Goal: Use online tool/utility: Utilize a website feature to perform a specific function

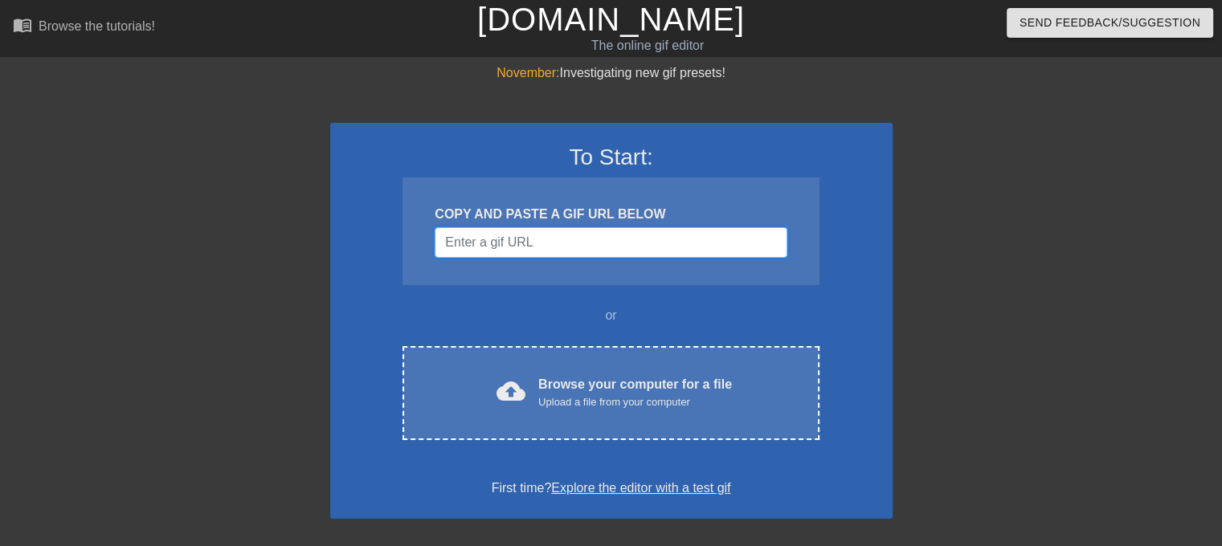
click at [523, 235] on input "Username" at bounding box center [610, 242] width 352 height 31
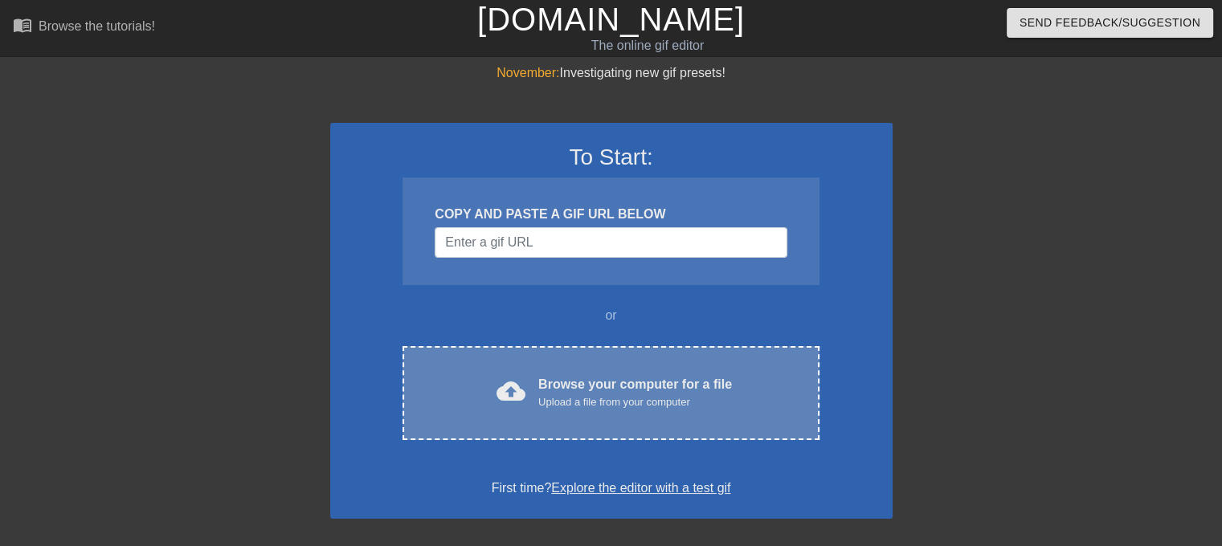
click at [606, 381] on div "Browse your computer for a file Upload a file from your computer" at bounding box center [635, 392] width 194 height 35
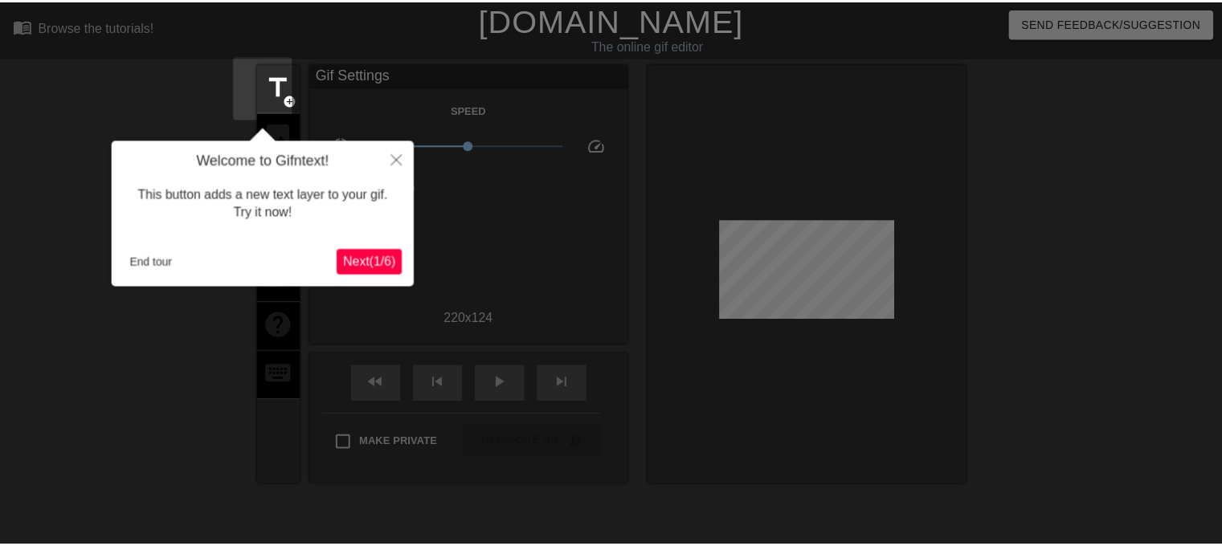
scroll to position [39, 0]
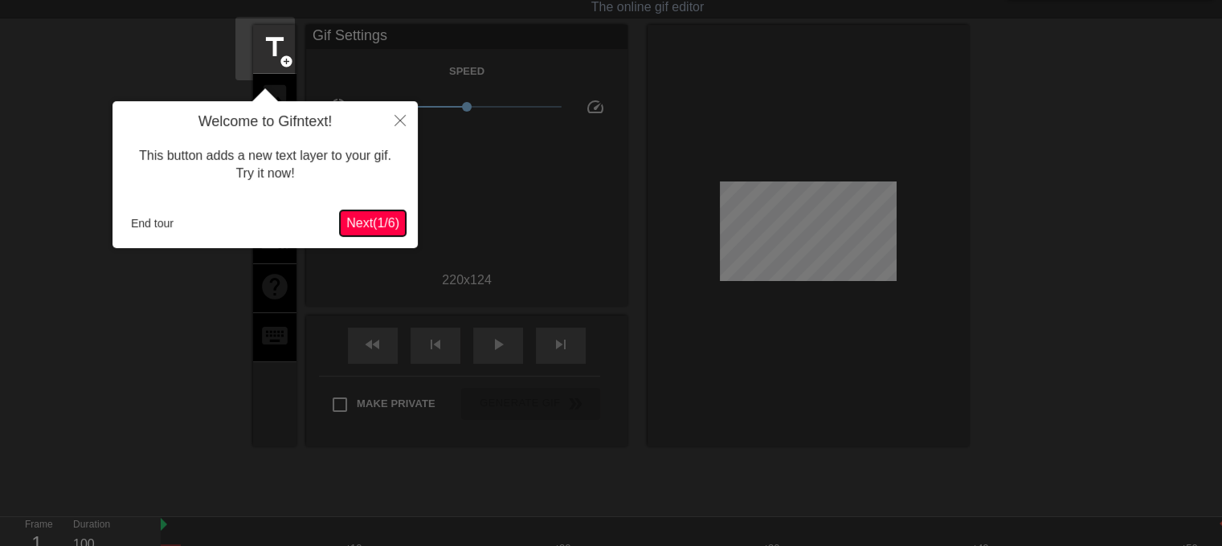
click at [361, 220] on span "Next ( 1 / 6 )" at bounding box center [372, 223] width 53 height 14
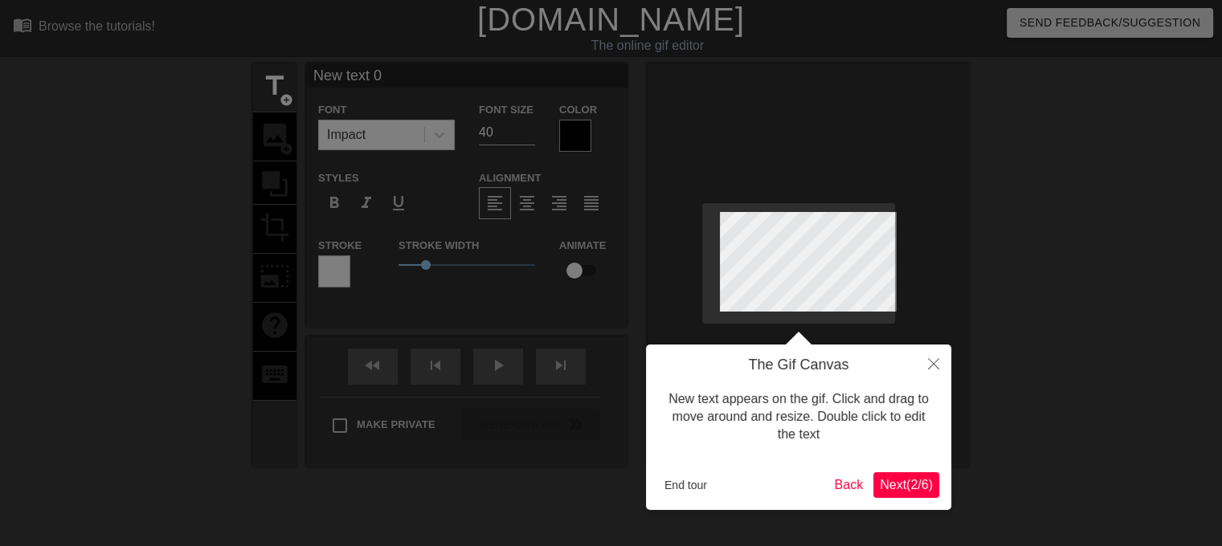
scroll to position [2, 3]
type input "G"
type textarea "G"
type input "GA"
type textarea "GA"
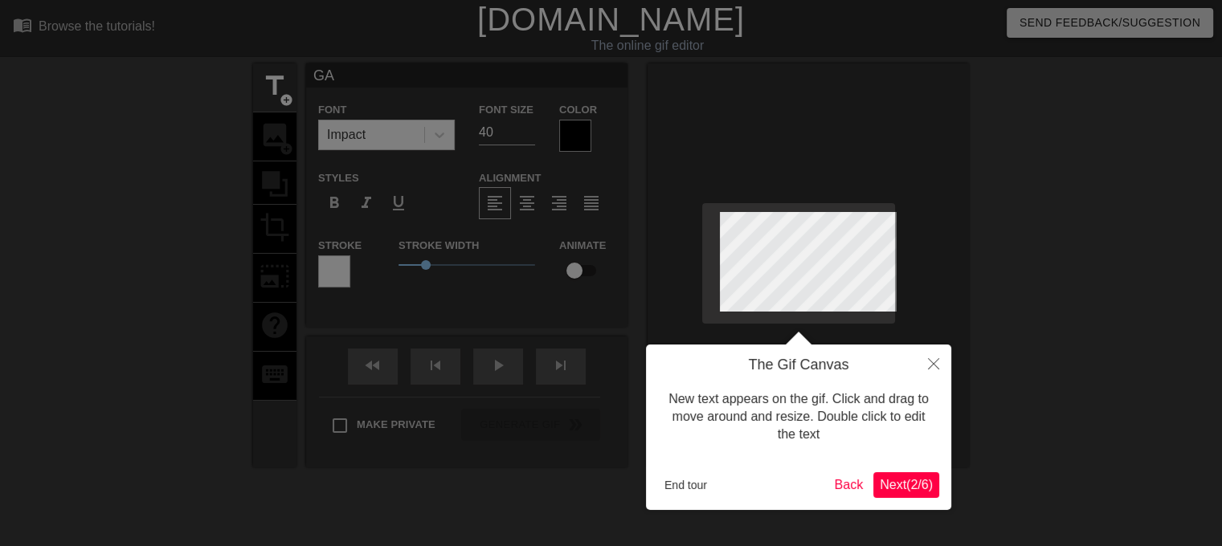
type input "GAB"
type textarea "GAB"
type input "GABI"
type textarea "GABI"
type input "[PERSON_NAME]"
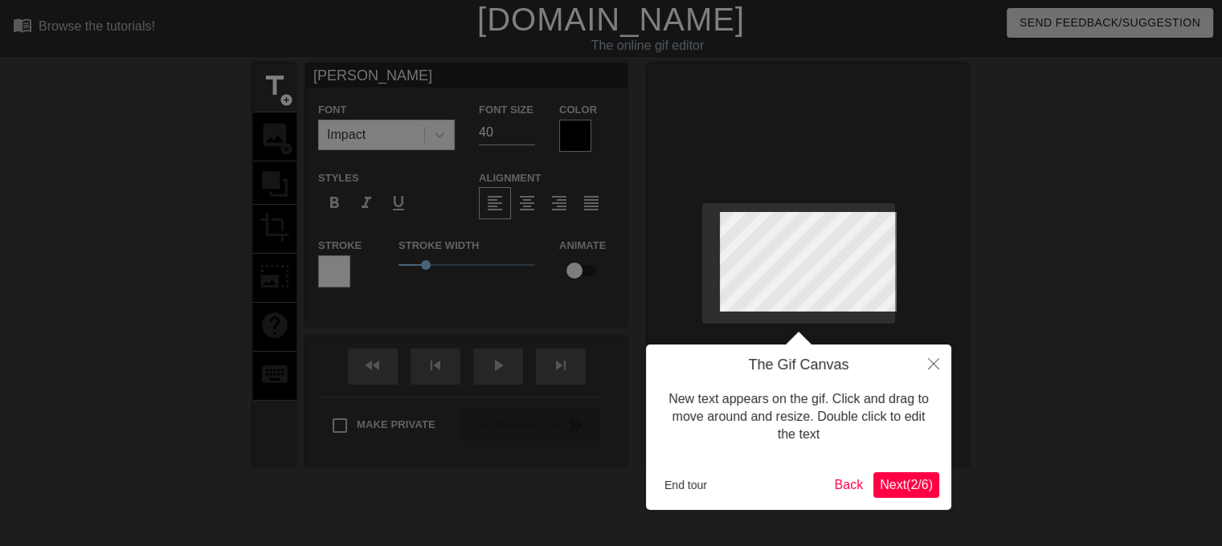
scroll to position [2, 2]
type textarea "[PERSON_NAME]"
click at [890, 486] on span "Next ( 2 / 6 )" at bounding box center [905, 485] width 53 height 14
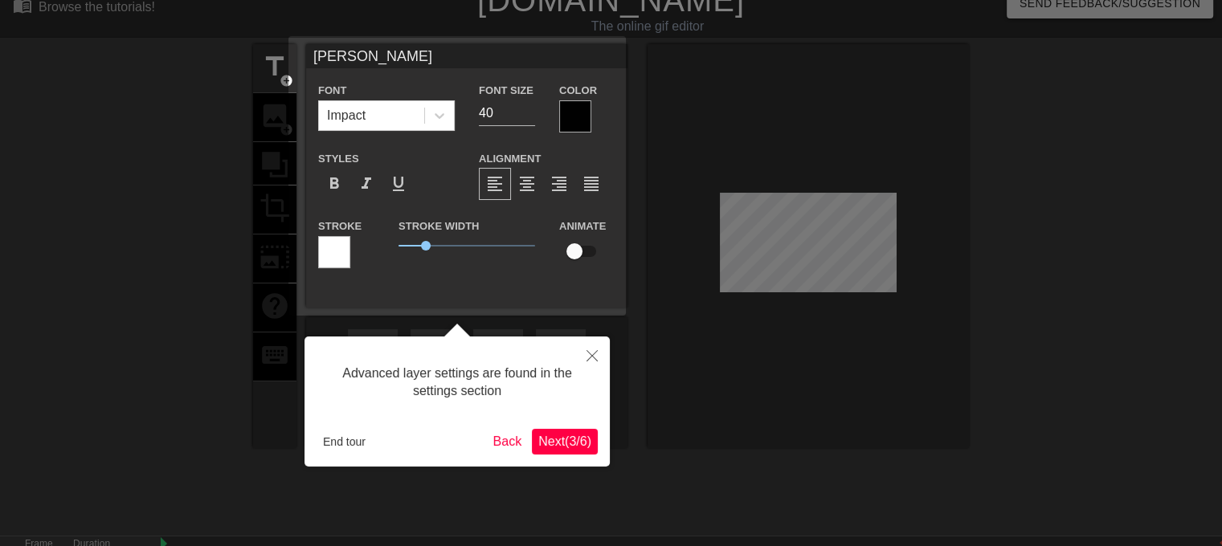
click at [542, 438] on span "Next ( 3 / 6 )" at bounding box center [564, 441] width 53 height 14
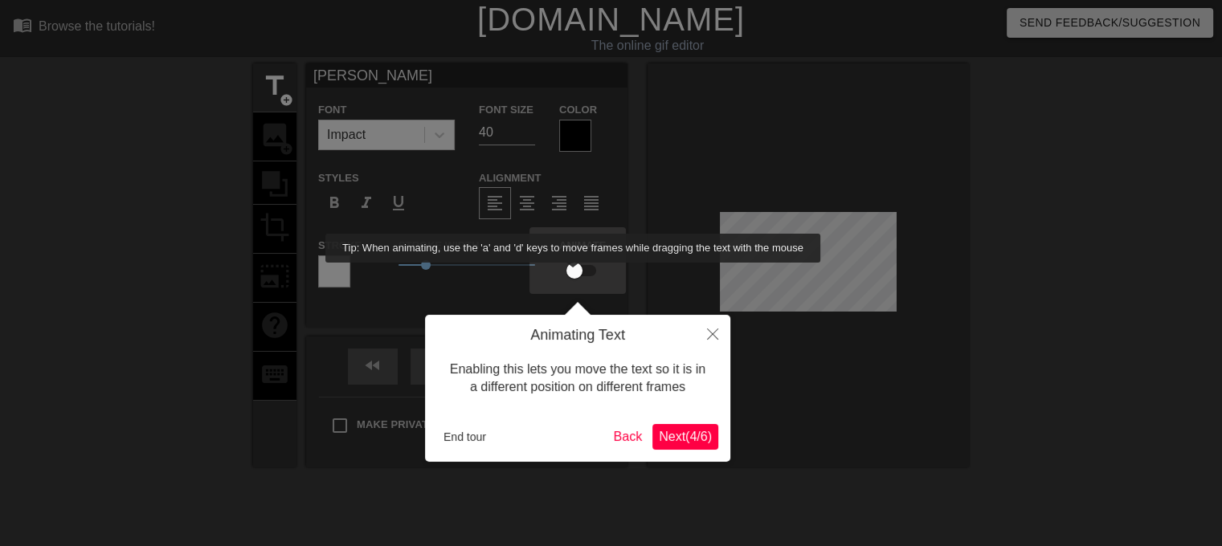
click at [569, 271] on input "checkbox" at bounding box center [574, 270] width 92 height 31
checkbox input "true"
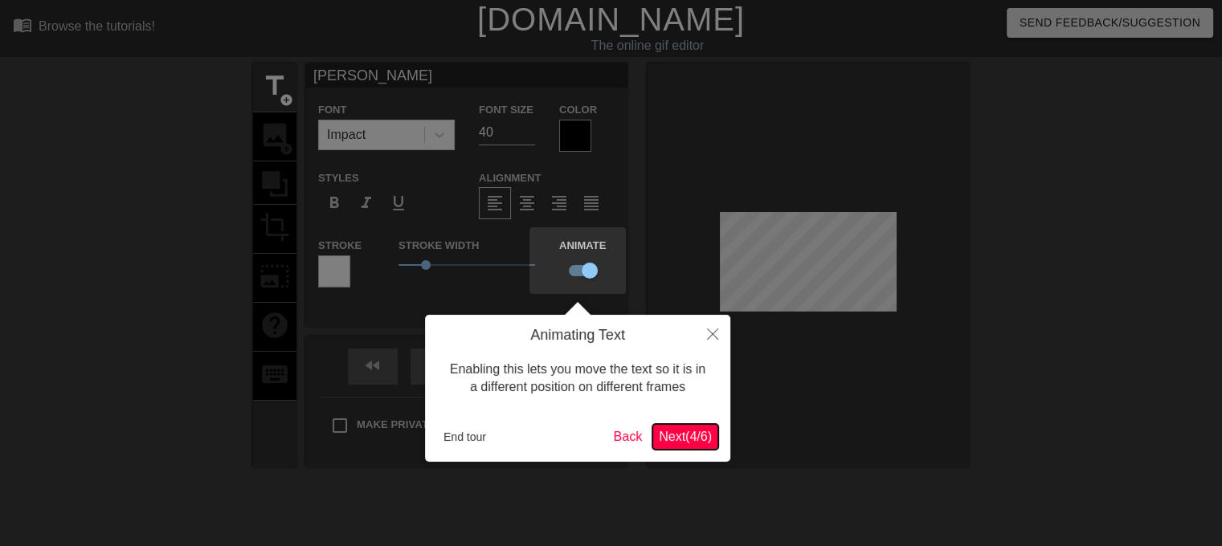
click at [674, 434] on span "Next ( 4 / 6 )" at bounding box center [685, 437] width 53 height 14
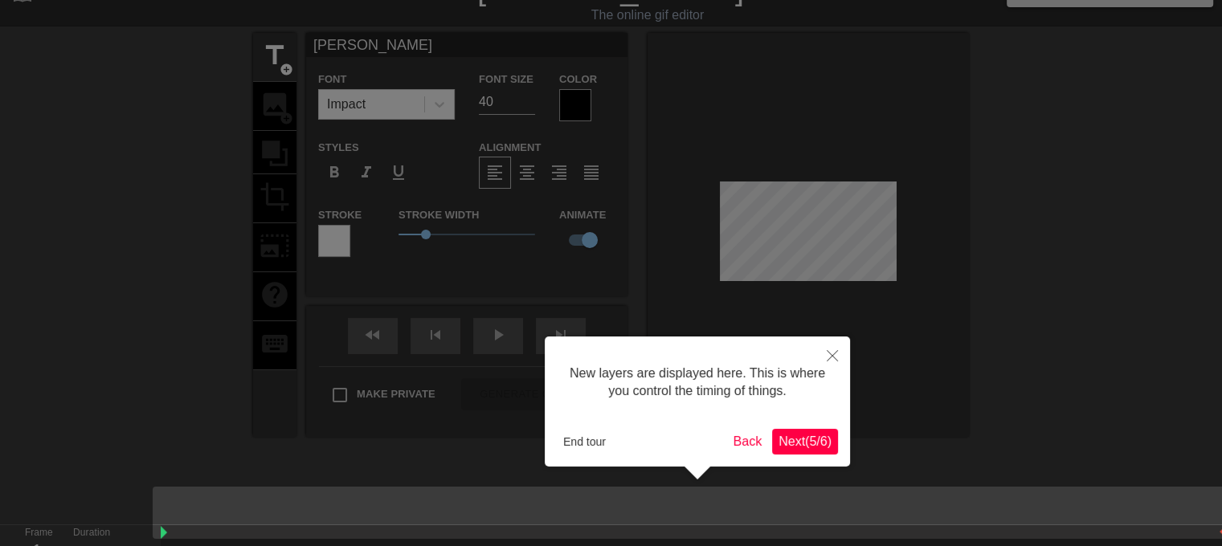
click at [801, 439] on span "Next ( 5 / 6 )" at bounding box center [804, 441] width 53 height 14
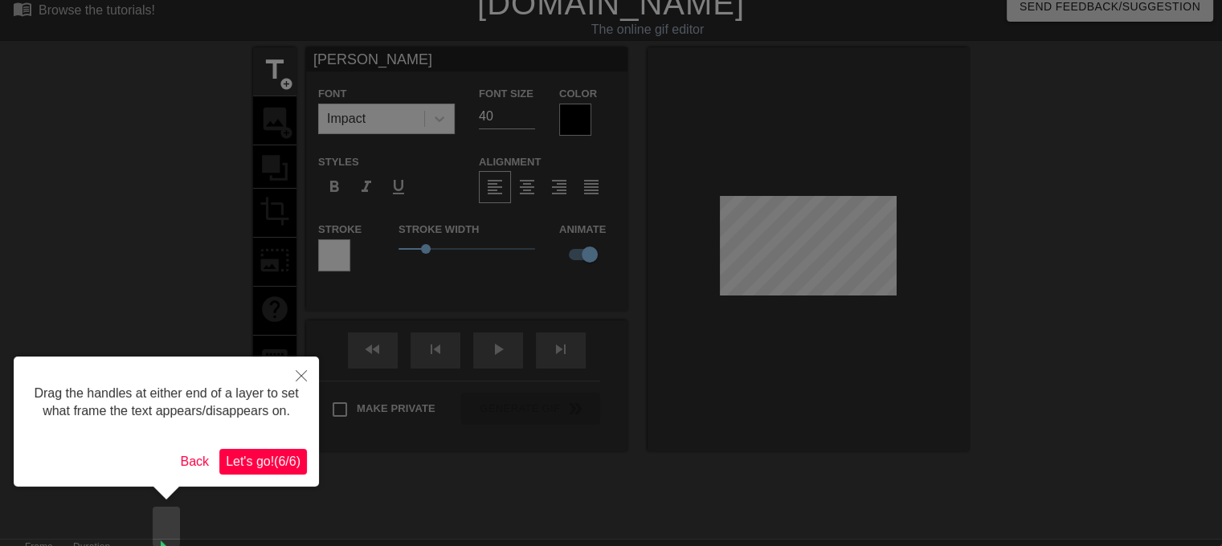
scroll to position [24, 0]
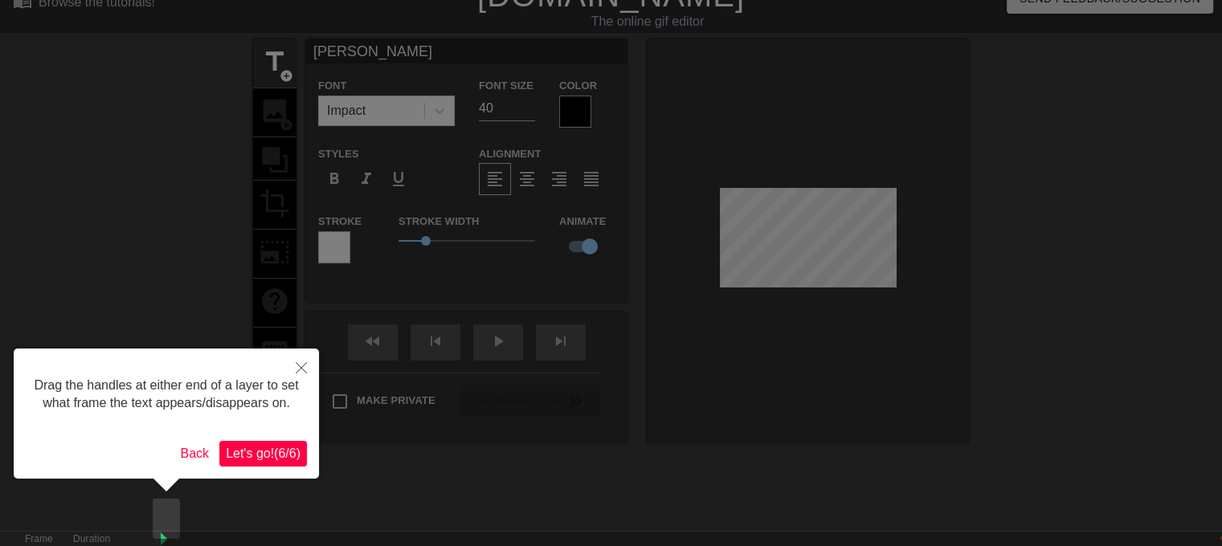
click at [247, 451] on span "Let's go! ( 6 / 6 )" at bounding box center [263, 454] width 75 height 14
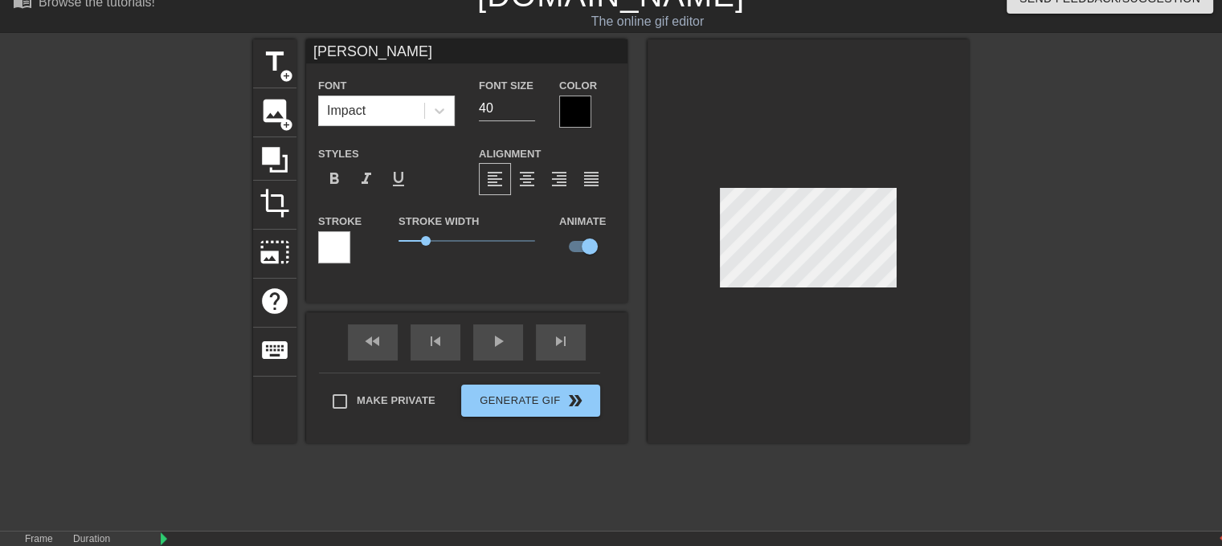
scroll to position [19, 0]
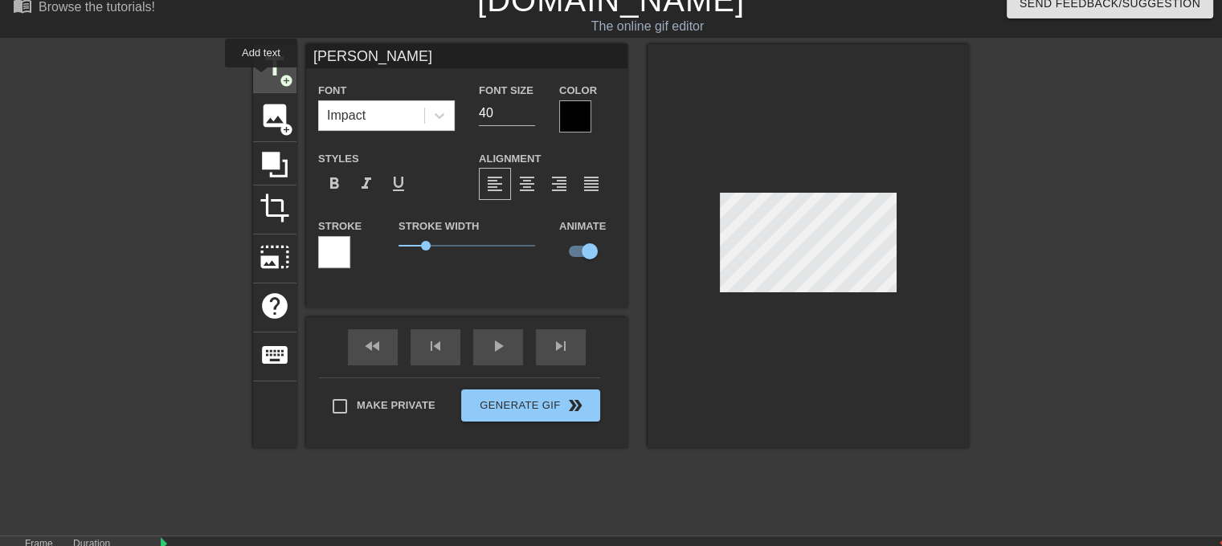
click at [261, 79] on span "title" at bounding box center [274, 66] width 31 height 31
type input "New text 1"
checkbox input "false"
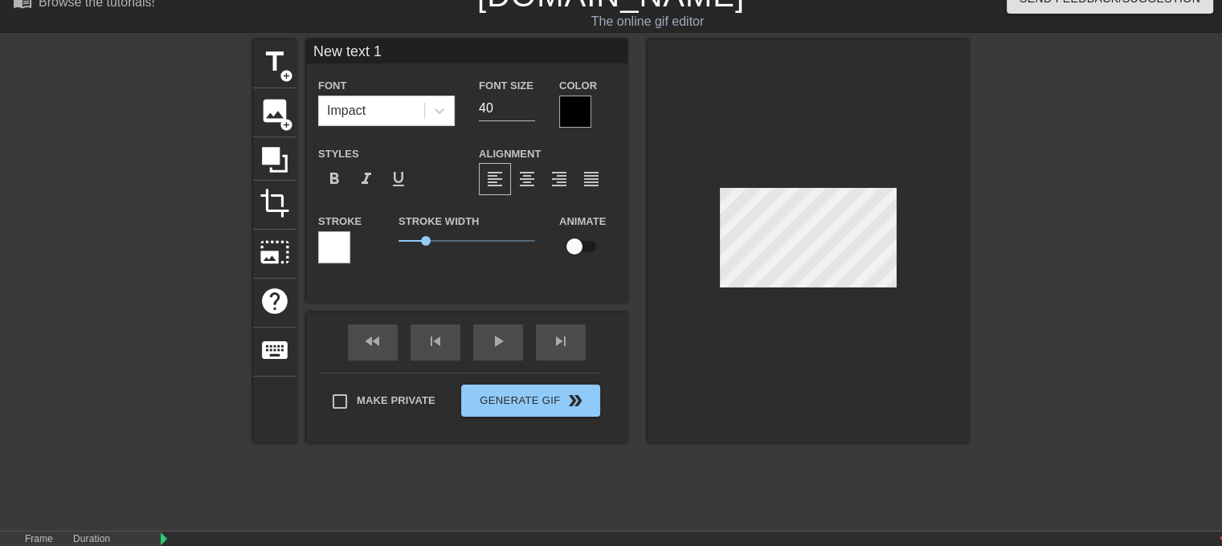
scroll to position [2, 2]
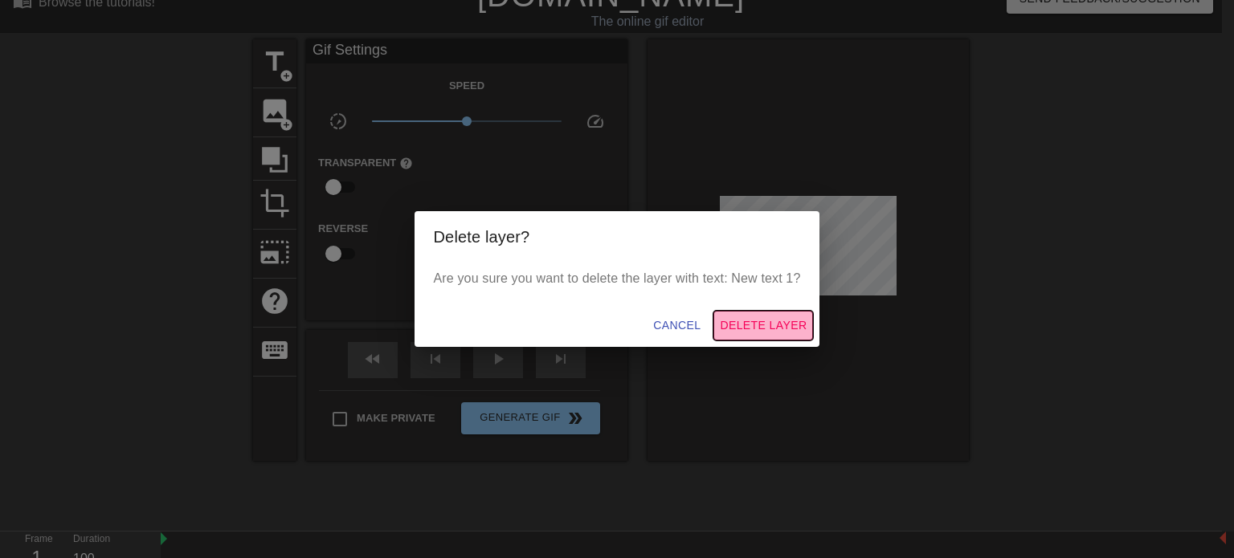
click at [771, 320] on span "Delete Layer" at bounding box center [763, 326] width 87 height 20
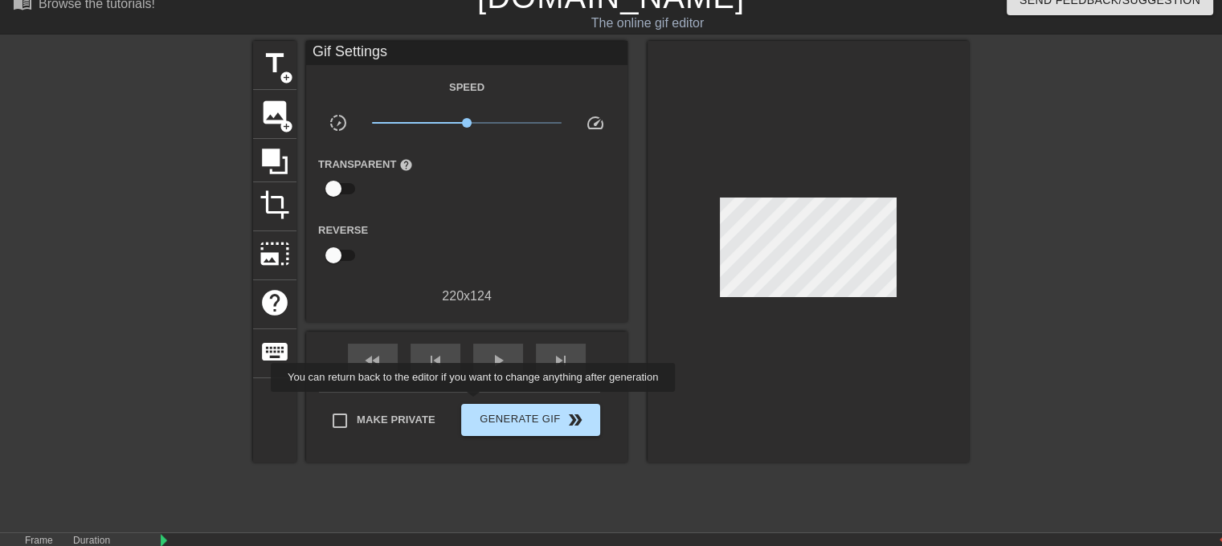
scroll to position [35, 0]
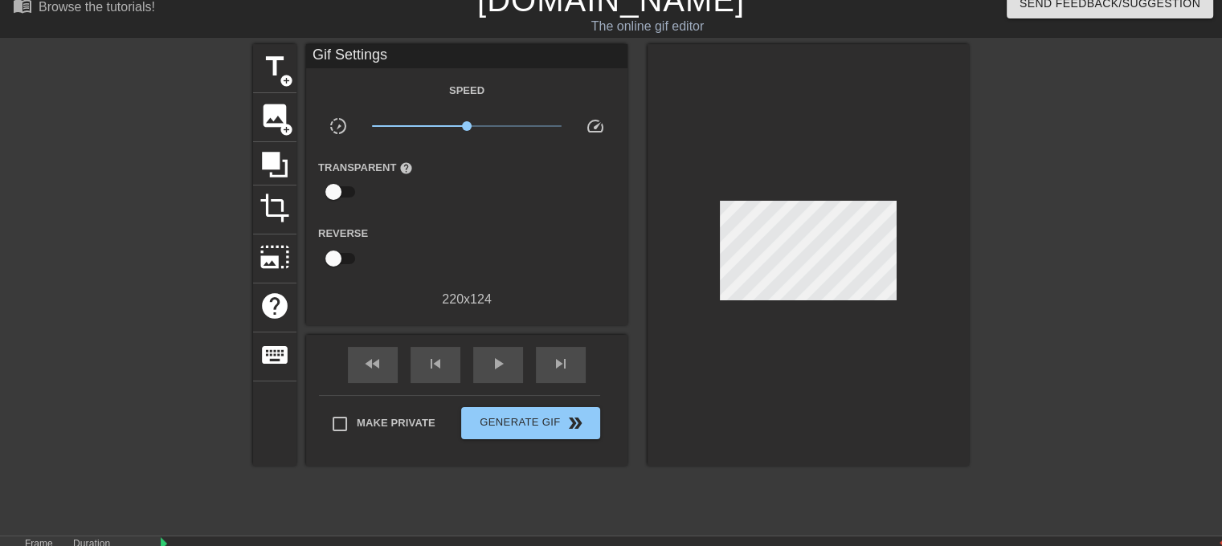
click at [824, 296] on div at bounding box center [807, 255] width 321 height 422
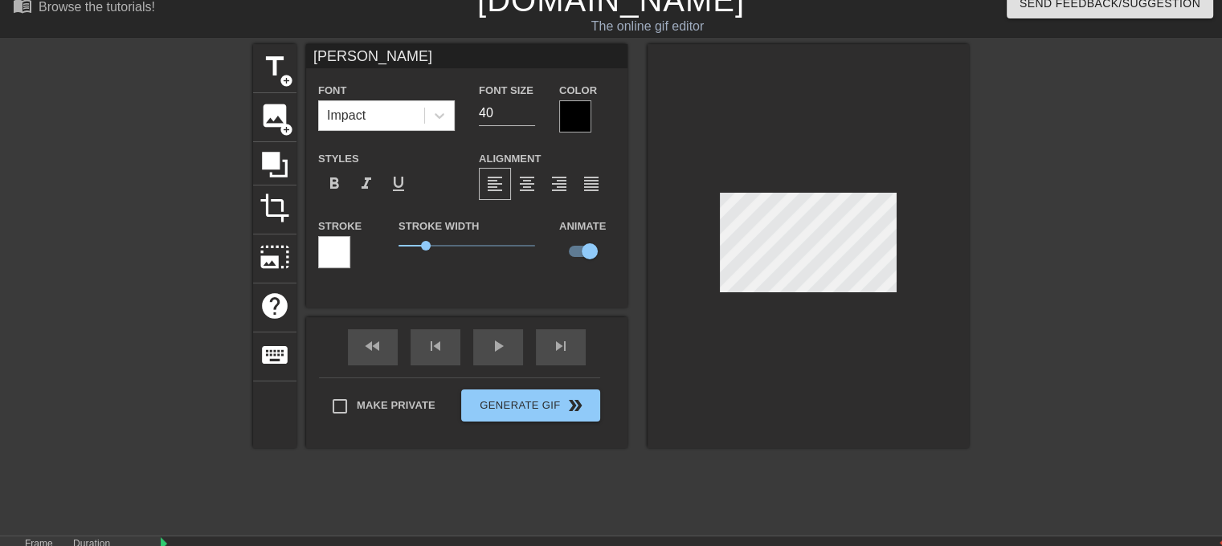
click at [574, 114] on div at bounding box center [575, 116] width 32 height 32
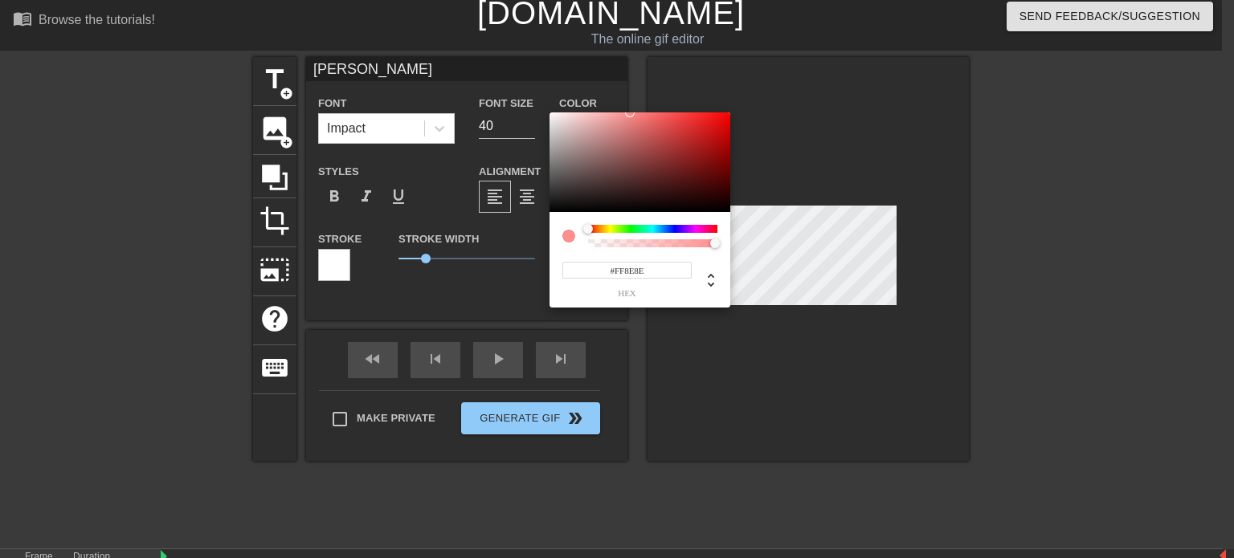
type input "#FFFFFF"
drag, startPoint x: 563, startPoint y: 137, endPoint x: 545, endPoint y: 99, distance: 41.7
click at [545, 99] on div "#FFFFFF hex" at bounding box center [617, 279] width 1234 height 558
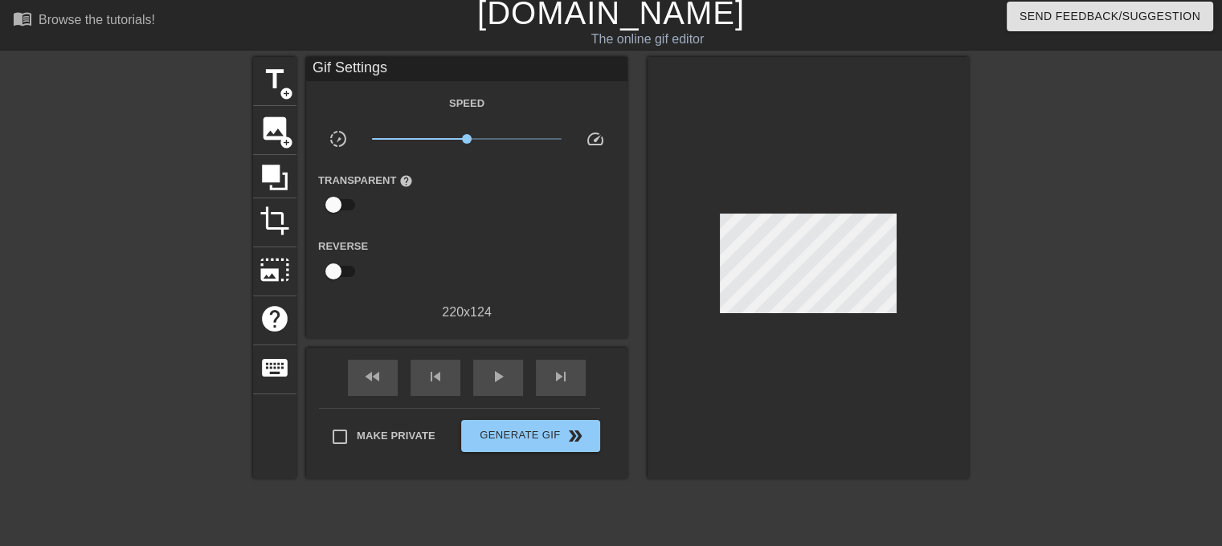
click at [336, 269] on input "checkbox" at bounding box center [334, 271] width 92 height 31
click at [336, 269] on input "checkbox" at bounding box center [349, 271] width 92 height 31
checkbox input "false"
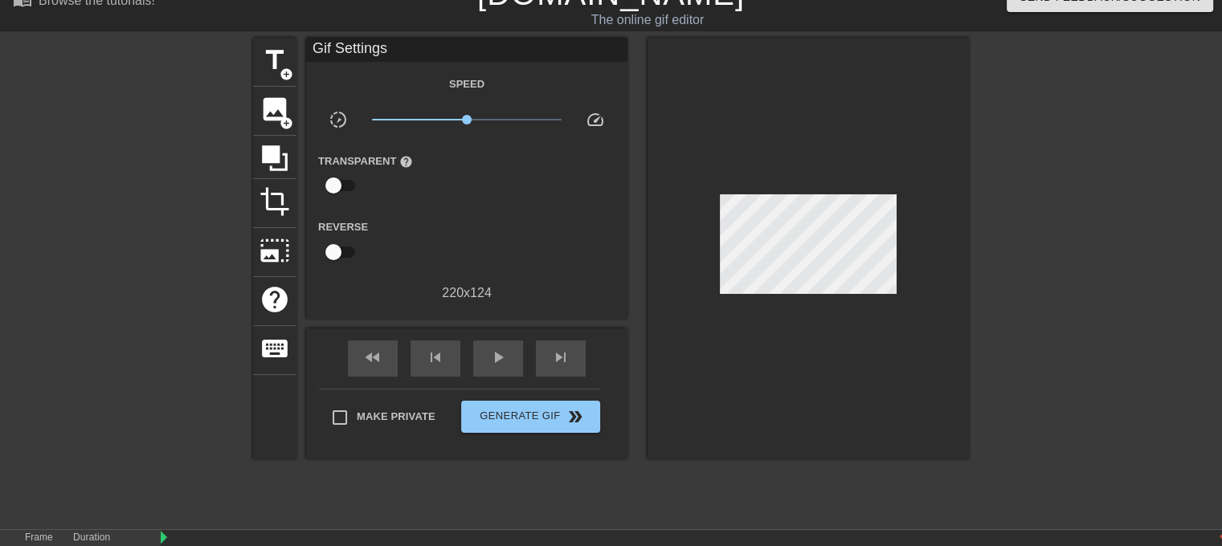
scroll to position [35, 0]
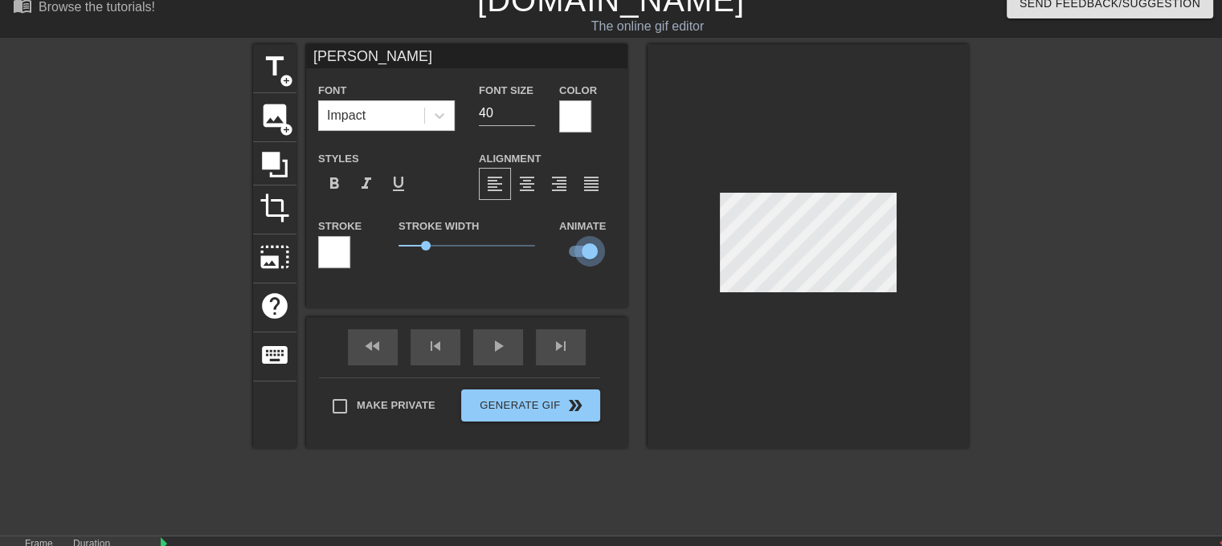
click at [584, 247] on input "checkbox" at bounding box center [590, 251] width 92 height 31
click at [575, 247] on input "checkbox" at bounding box center [574, 251] width 92 height 31
checkbox input "true"
click at [496, 343] on div "fast_rewind skip_previous play_arrow skip_next" at bounding box center [467, 347] width 262 height 60
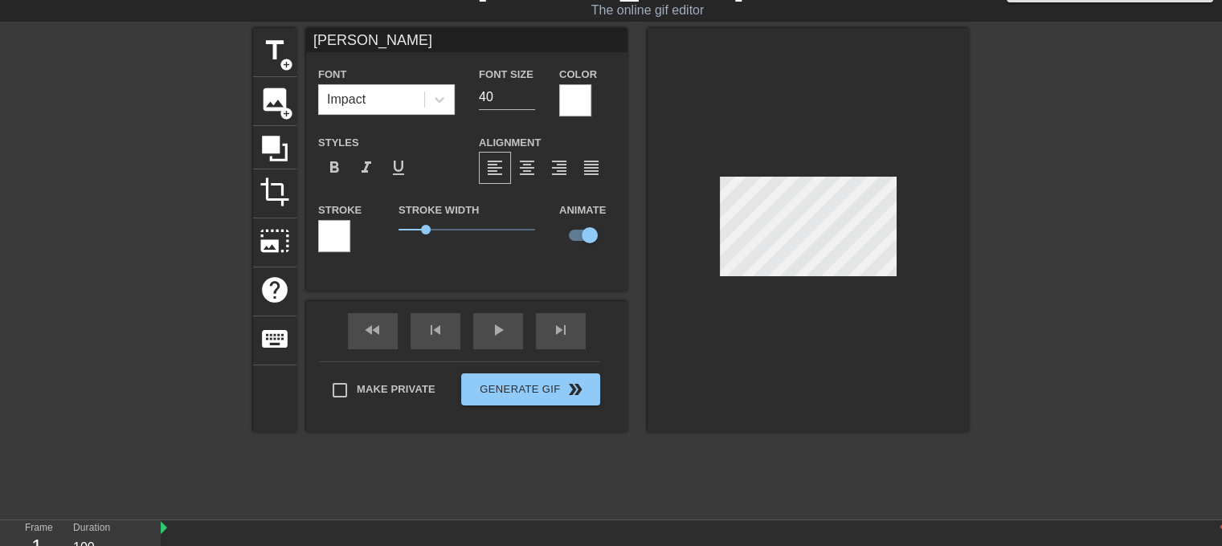
click at [1156, 305] on div "title add_circle image add_circle crop photo_size_select_large help keyboard [P…" at bounding box center [611, 269] width 1222 height 482
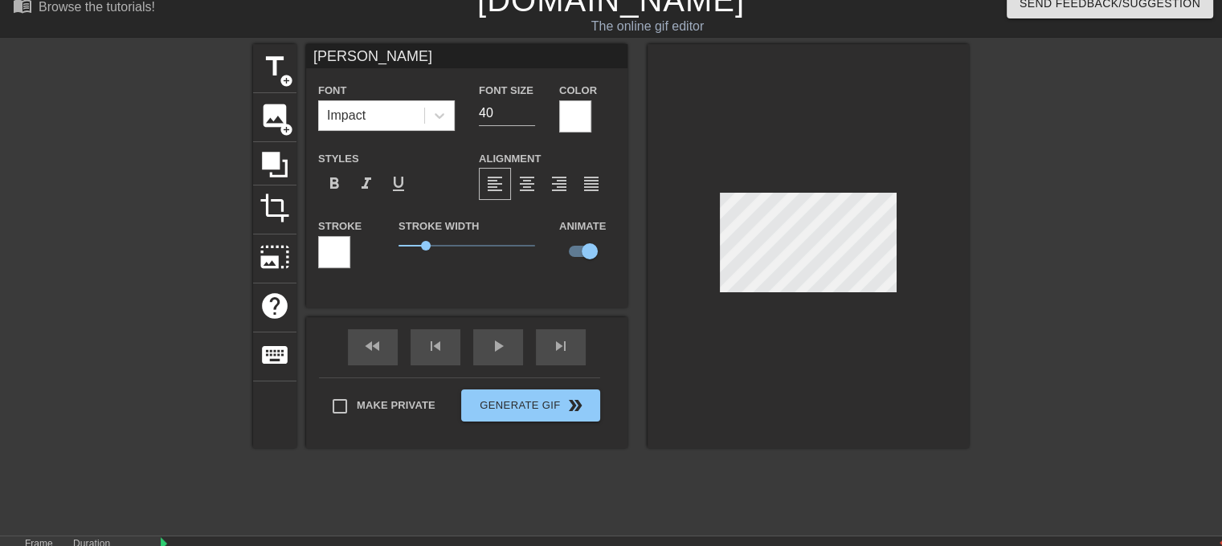
scroll to position [2, 2]
click at [326, 183] on span "format_bold" at bounding box center [333, 183] width 19 height 19
click at [564, 115] on div at bounding box center [575, 116] width 32 height 32
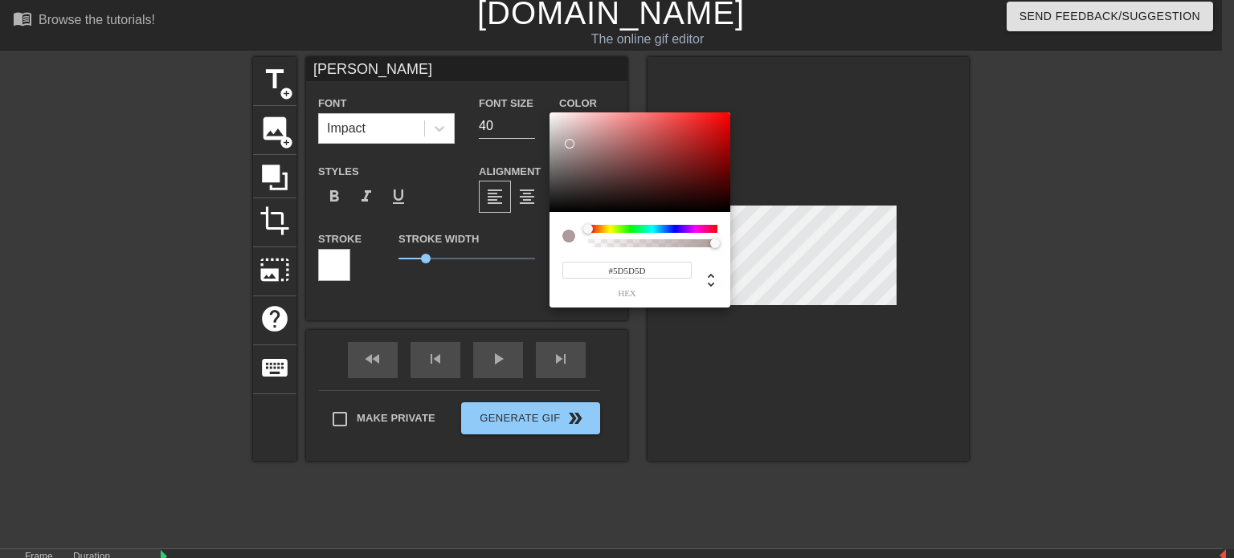
type input "#000000"
drag, startPoint x: 569, startPoint y: 144, endPoint x: 528, endPoint y: 247, distance: 111.1
click at [526, 243] on div "#000000 hex" at bounding box center [617, 279] width 1234 height 558
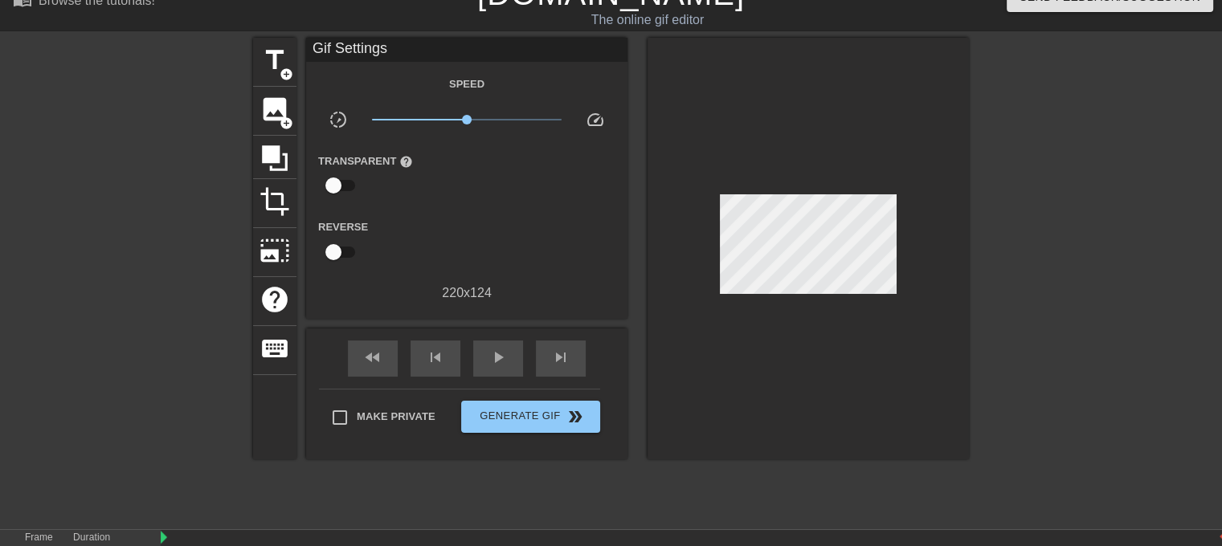
scroll to position [35, 0]
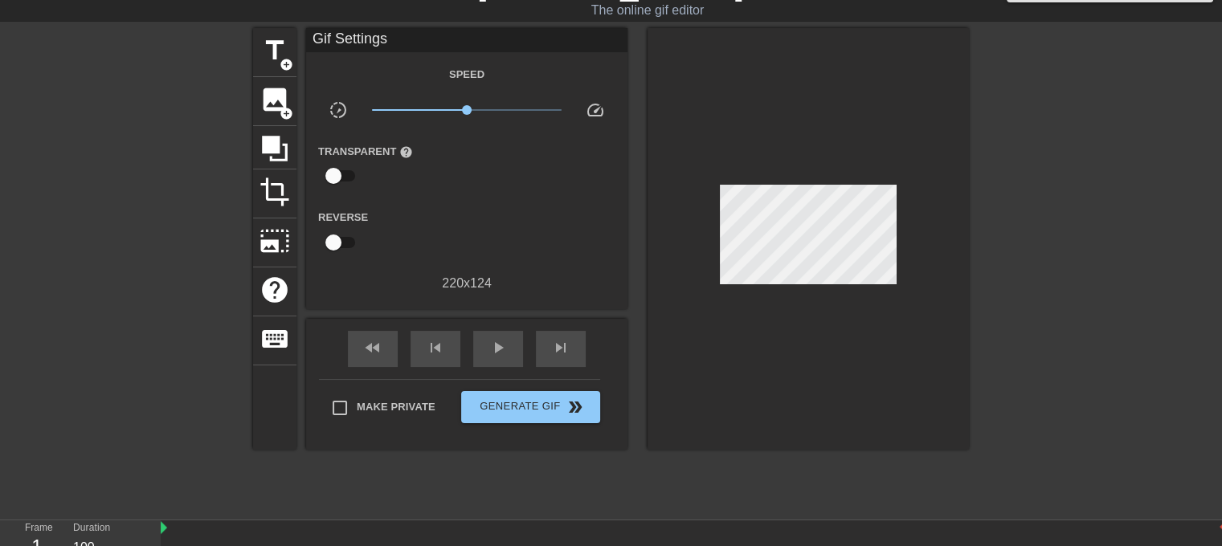
drag, startPoint x: 169, startPoint y: 493, endPoint x: 556, endPoint y: 507, distance: 386.5
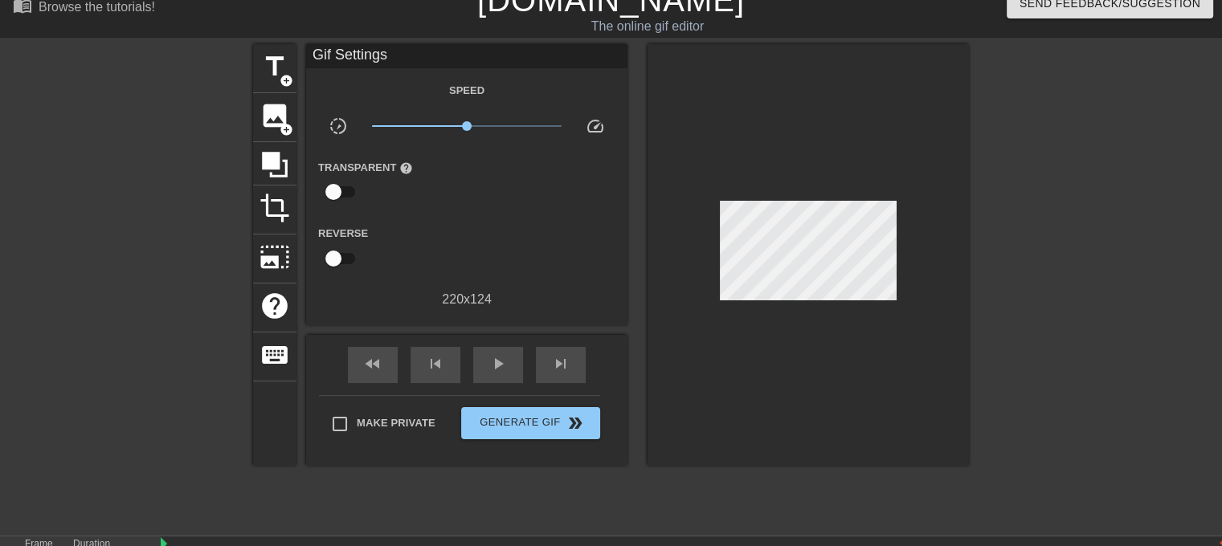
scroll to position [35, 0]
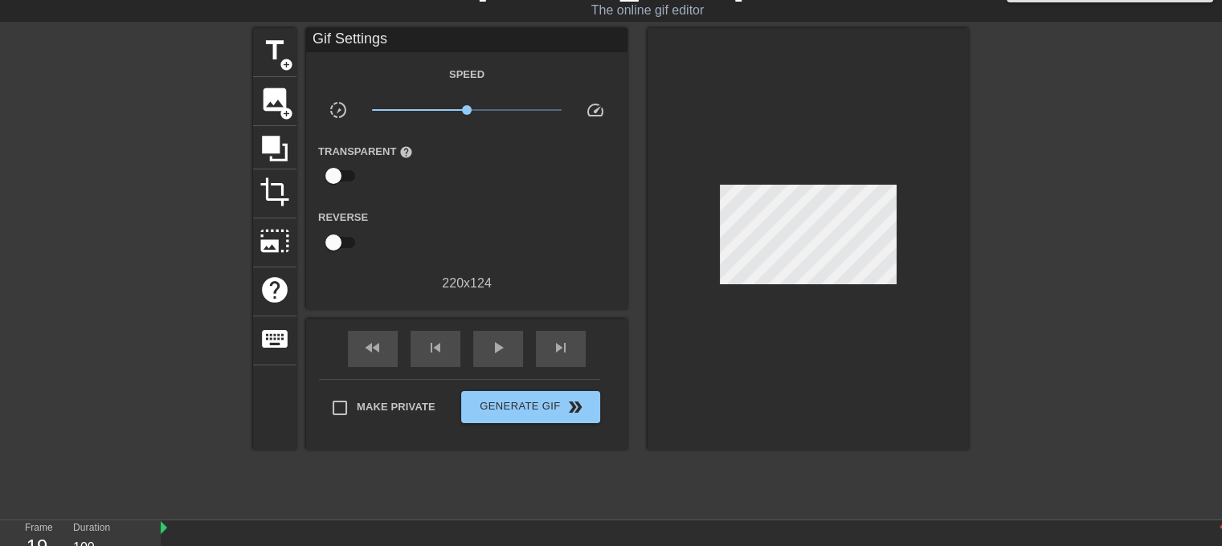
click at [128, 381] on div "title add_circle image add_circle crop photo_size_select_large help keyboard Gi…" at bounding box center [611, 269] width 1222 height 482
drag, startPoint x: 553, startPoint y: 494, endPoint x: 540, endPoint y: 494, distance: 12.8
drag, startPoint x: 540, startPoint y: 494, endPoint x: 495, endPoint y: 483, distance: 46.4
click at [495, 520] on div "10 20 30 40 50" at bounding box center [693, 543] width 1065 height 47
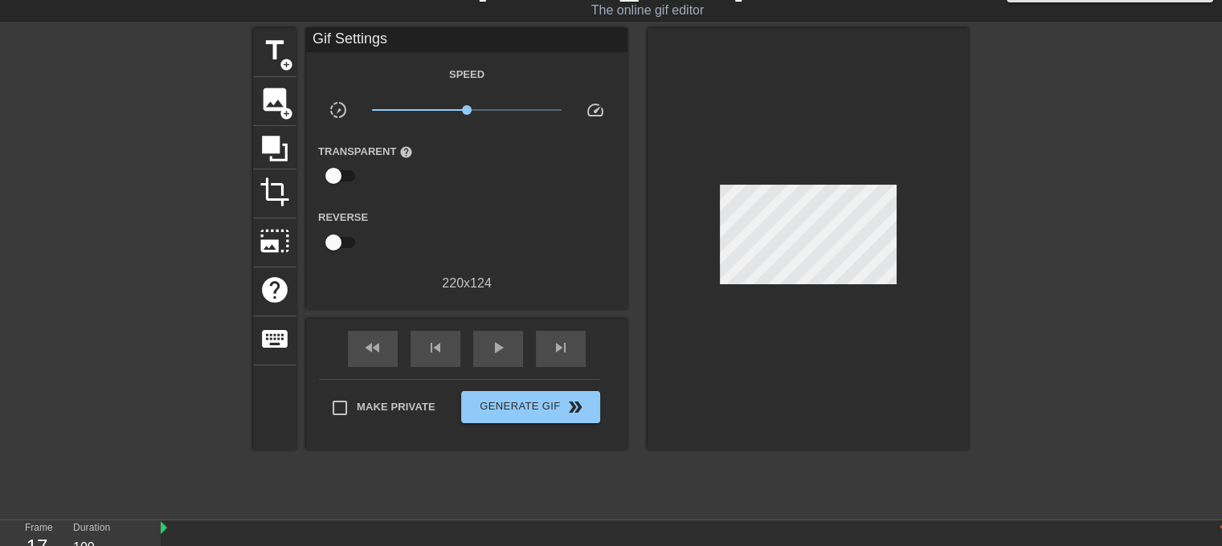
scroll to position [19, 0]
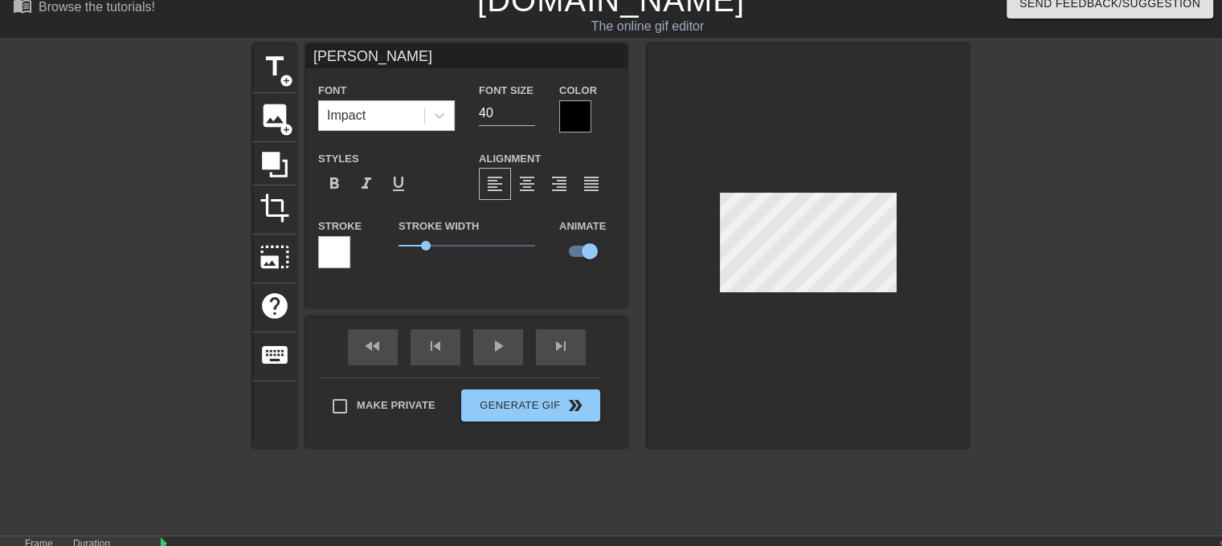
drag, startPoint x: 498, startPoint y: 500, endPoint x: 683, endPoint y: 500, distance: 184.7
drag, startPoint x: 681, startPoint y: 494, endPoint x: 697, endPoint y: 494, distance: 16.1
drag, startPoint x: 700, startPoint y: 494, endPoint x: 649, endPoint y: 494, distance: 50.6
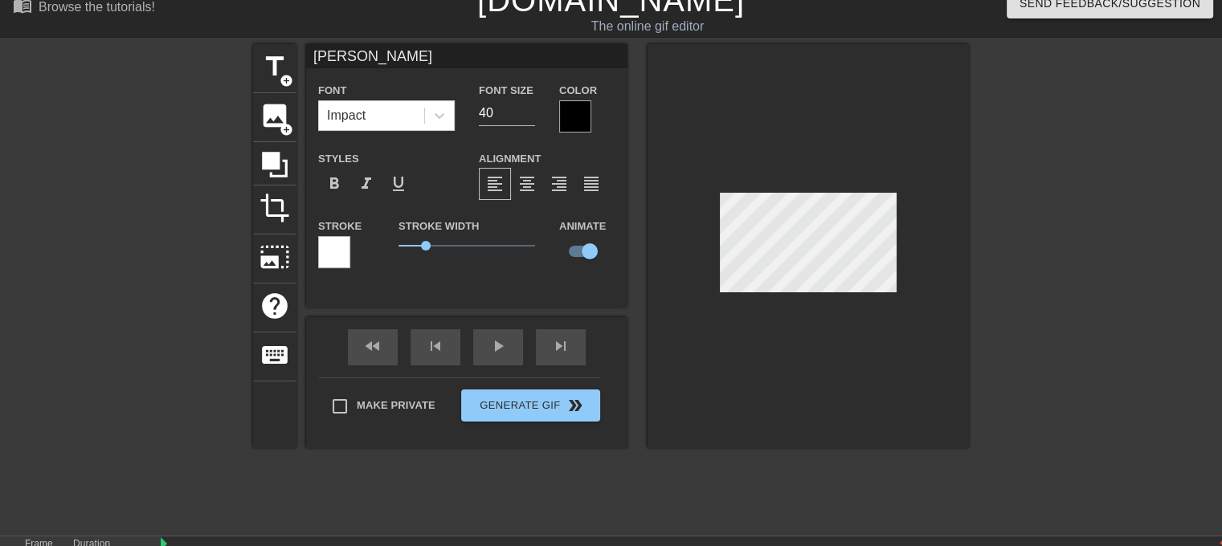
drag, startPoint x: 650, startPoint y: 494, endPoint x: 676, endPoint y: 493, distance: 26.5
drag, startPoint x: 678, startPoint y: 496, endPoint x: 696, endPoint y: 496, distance: 18.5
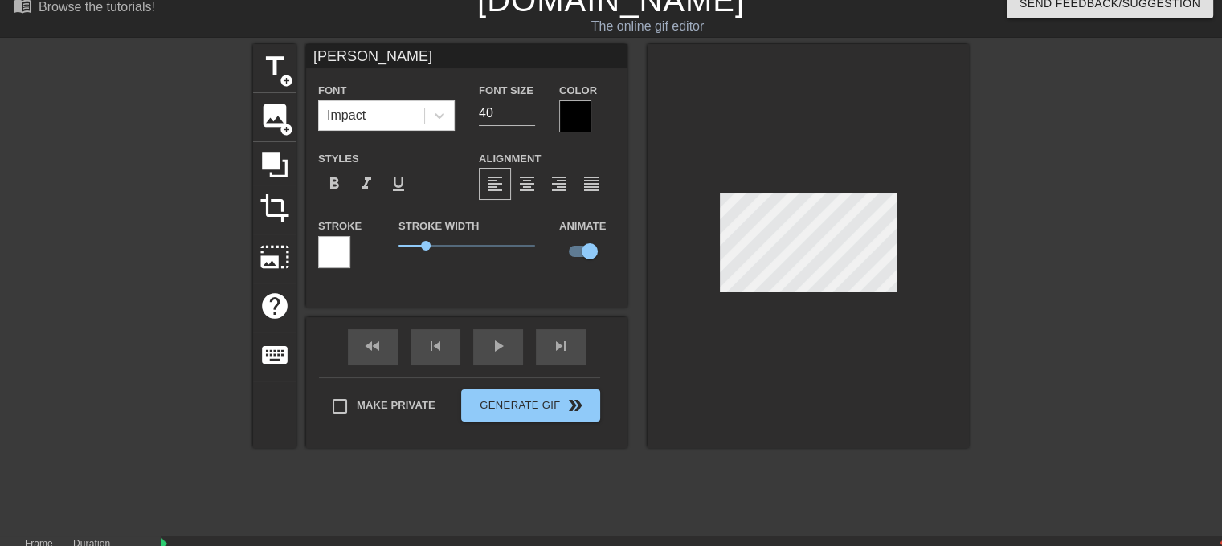
drag, startPoint x: 695, startPoint y: 494, endPoint x: 720, endPoint y: 495, distance: 24.9
drag, startPoint x: 716, startPoint y: 498, endPoint x: 736, endPoint y: 494, distance: 20.5
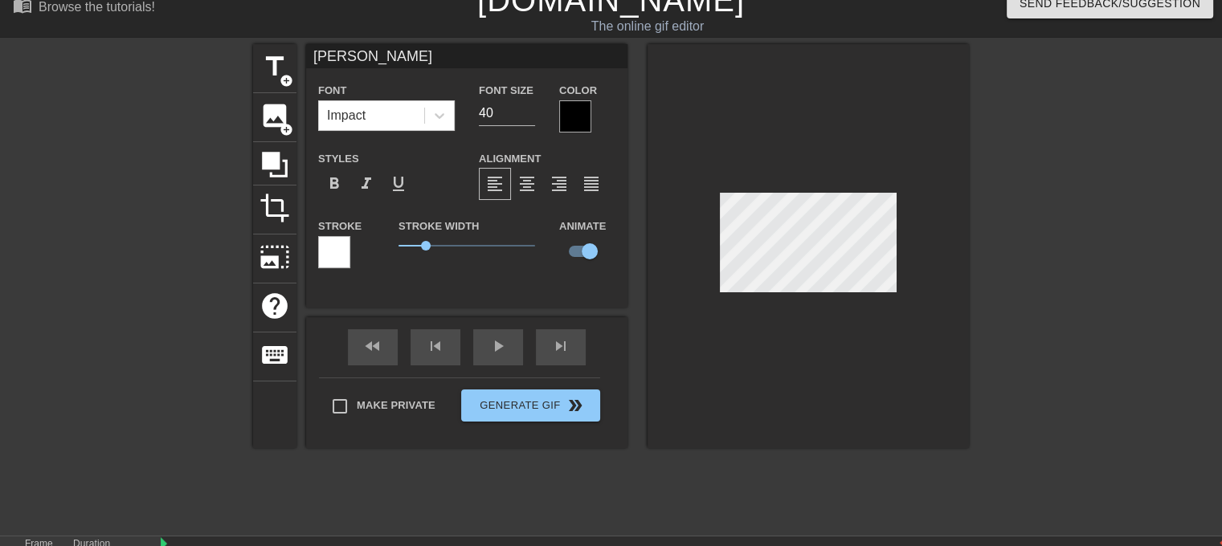
drag, startPoint x: 740, startPoint y: 500, endPoint x: 754, endPoint y: 499, distance: 13.7
drag, startPoint x: 765, startPoint y: 494, endPoint x: 855, endPoint y: 493, distance: 90.0
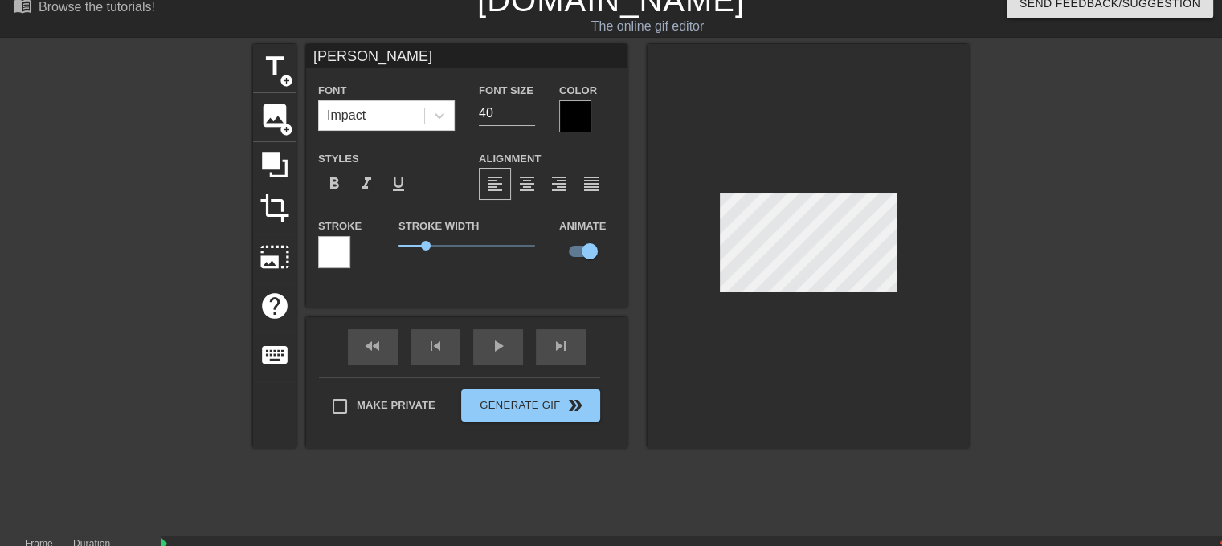
scroll to position [2, 2]
drag, startPoint x: 853, startPoint y: 491, endPoint x: 826, endPoint y: 491, distance: 27.3
drag, startPoint x: 814, startPoint y: 491, endPoint x: 834, endPoint y: 492, distance: 20.1
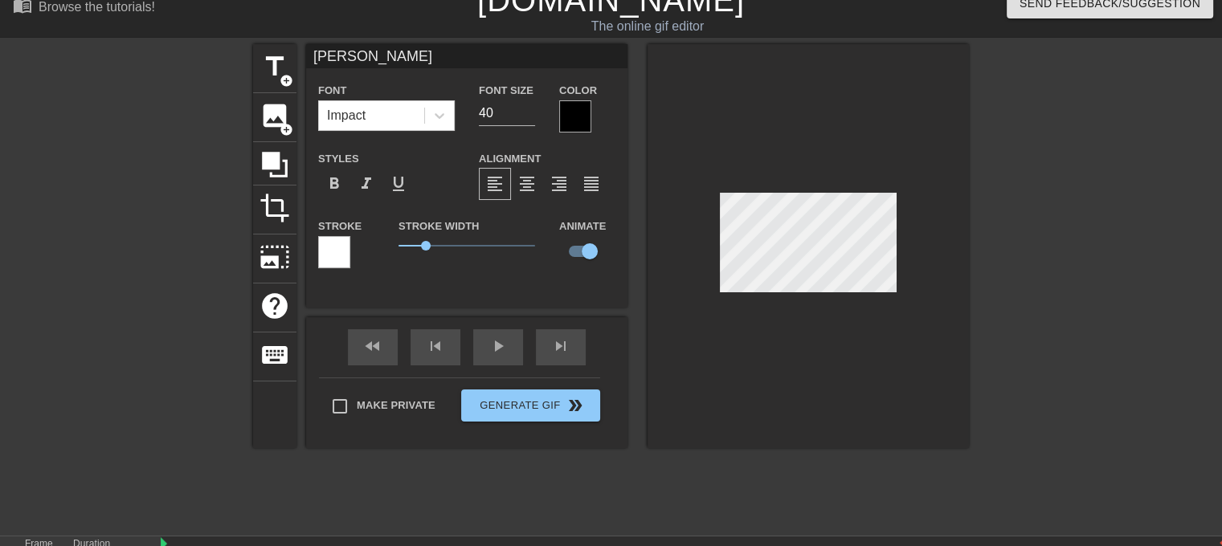
drag, startPoint x: 834, startPoint y: 492, endPoint x: 850, endPoint y: 492, distance: 16.1
drag, startPoint x: 861, startPoint y: 491, endPoint x: 896, endPoint y: 493, distance: 35.4
drag, startPoint x: 903, startPoint y: 496, endPoint x: 937, endPoint y: 496, distance: 34.5
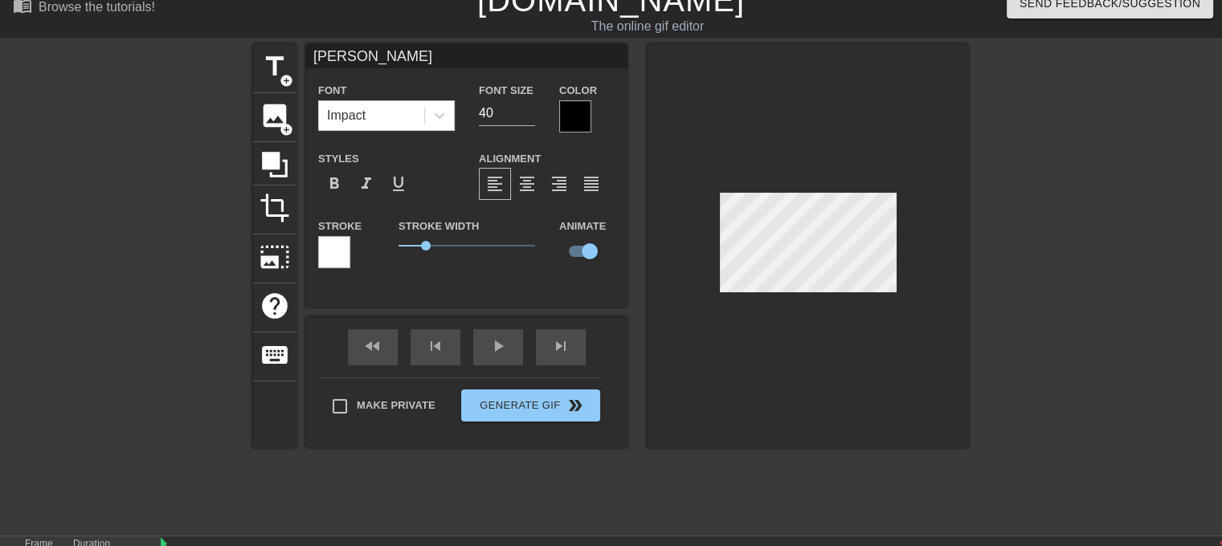
drag, startPoint x: 946, startPoint y: 495, endPoint x: 957, endPoint y: 494, distance: 11.3
drag, startPoint x: 969, startPoint y: 495, endPoint x: 998, endPoint y: 493, distance: 29.8
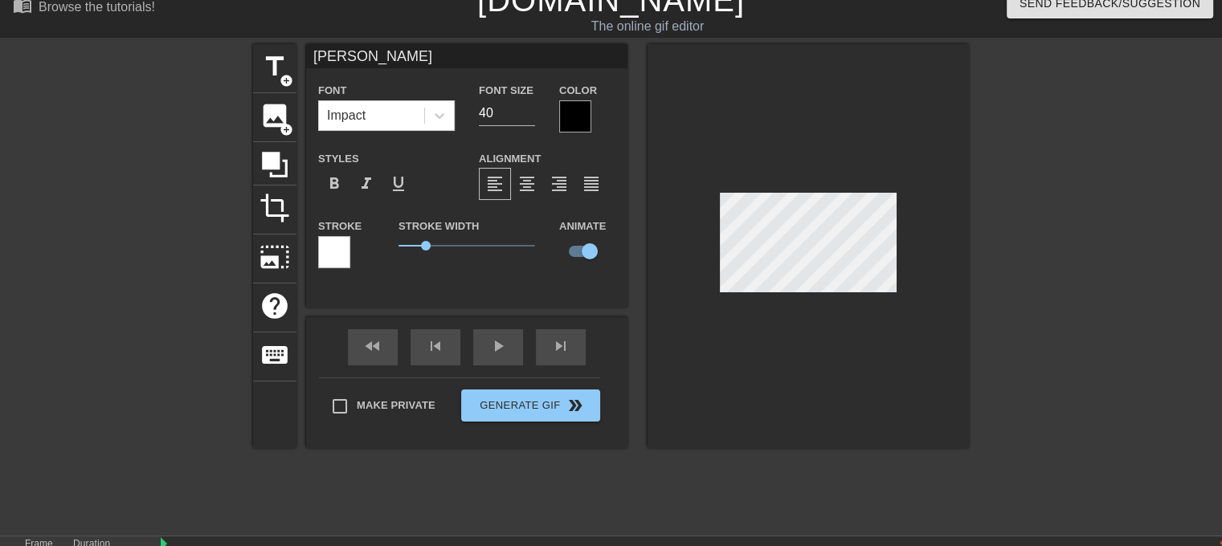
drag, startPoint x: 1013, startPoint y: 500, endPoint x: 1026, endPoint y: 500, distance: 12.8
drag, startPoint x: 1215, startPoint y: 522, endPoint x: 1048, endPoint y: 518, distance: 167.1
click at [1050, 324] on div "title add_circle image add_circle crop photo_size_select_large help keyboard [P…" at bounding box center [611, 285] width 1222 height 482
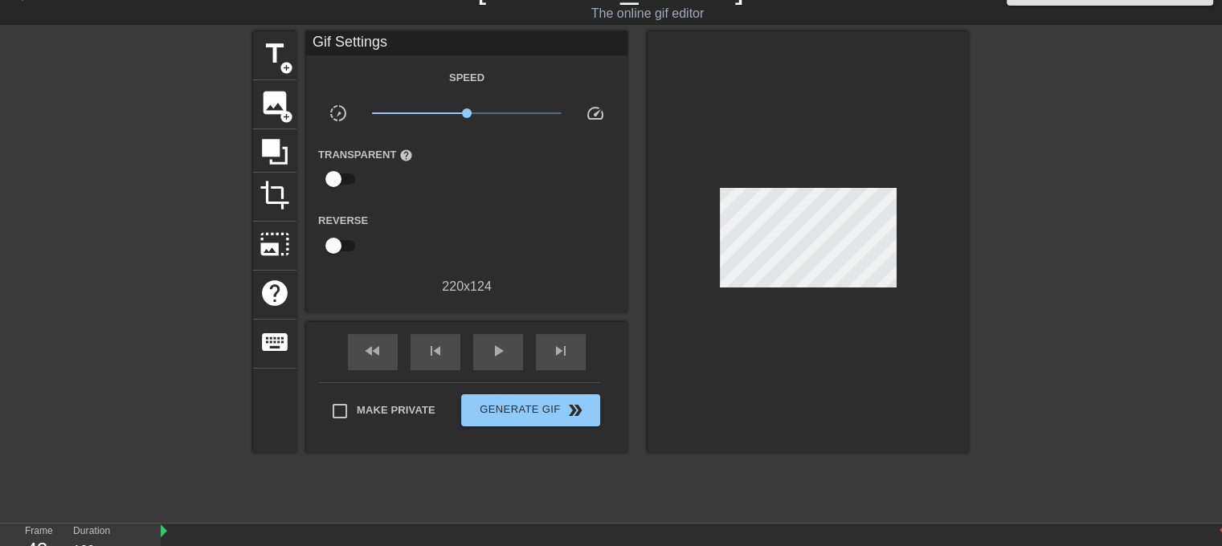
scroll to position [35, 0]
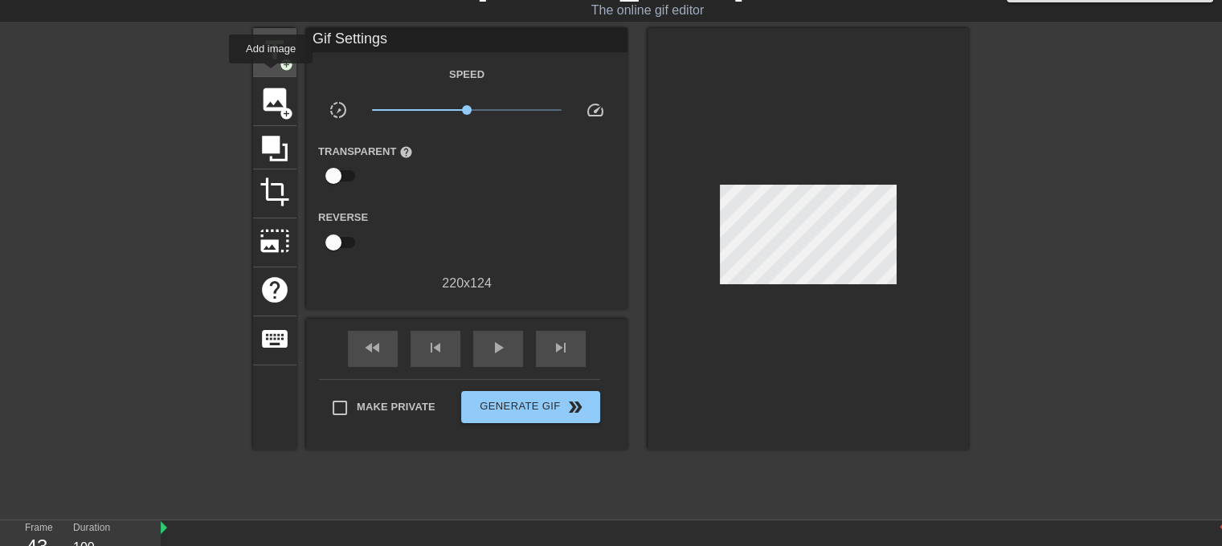
click at [279, 64] on span "add_circle" at bounding box center [286, 65] width 14 height 14
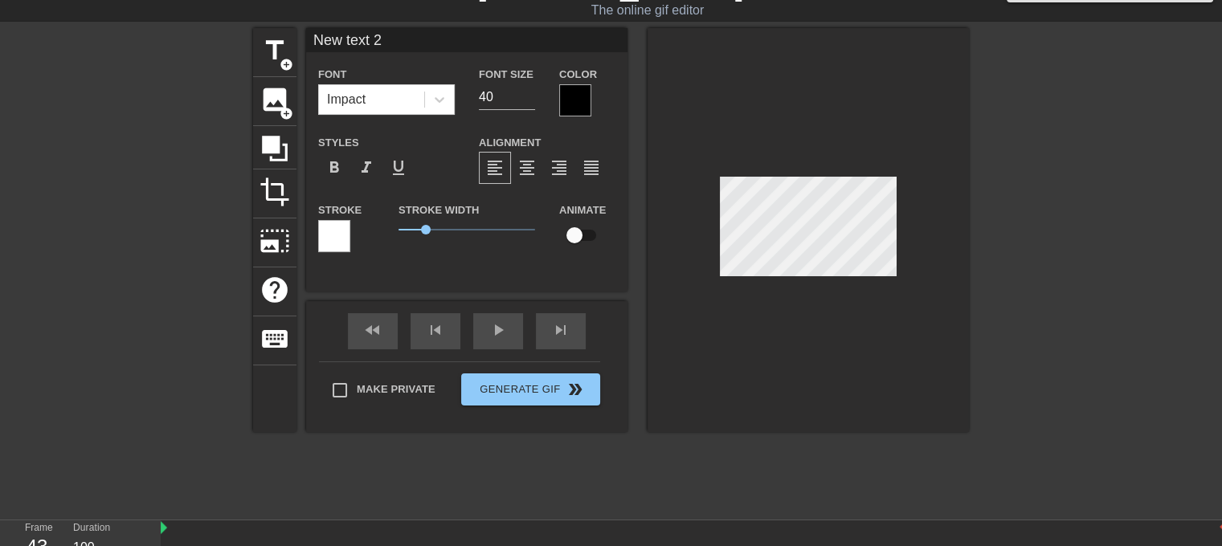
scroll to position [2, 2]
type input "P"
type textarea "P"
type input "PH"
type textarea "PH"
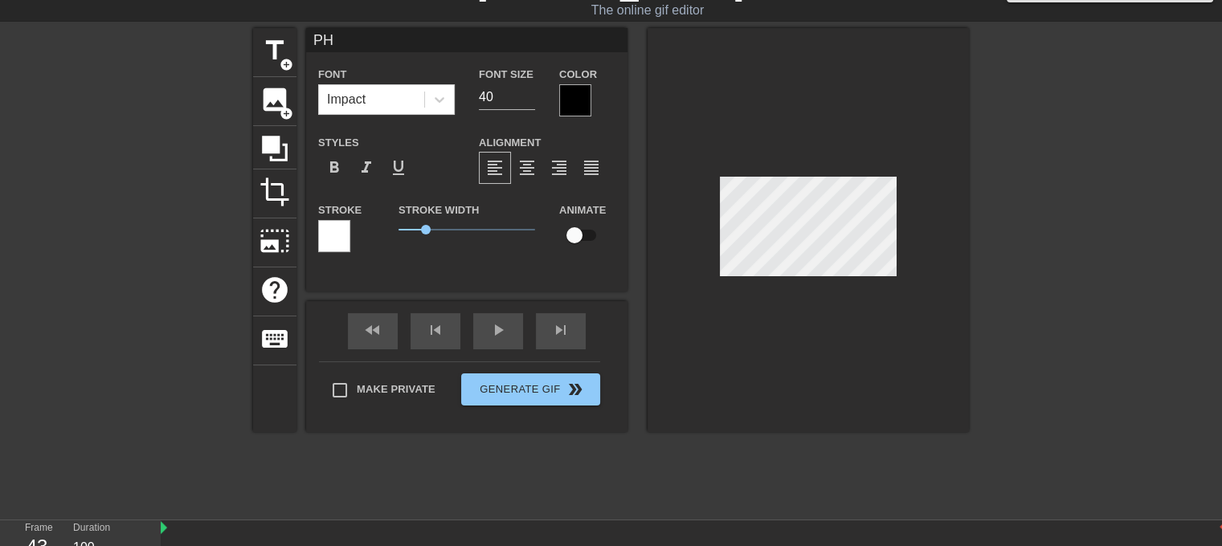
type input "PHI"
type textarea "PHI"
type input "PHIL"
type textarea "PHIL"
type input "PHILO"
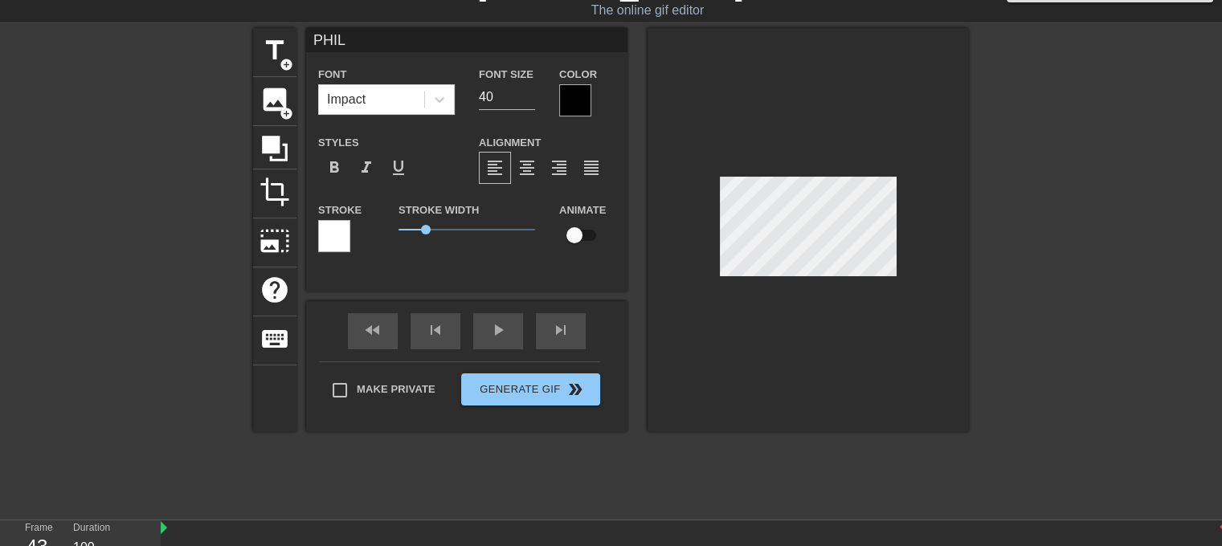
type textarea "PHILO"
type input "PHILOU"
type textarea "PHILOU"
drag, startPoint x: 1041, startPoint y: 498, endPoint x: 77, endPoint y: 482, distance: 963.9
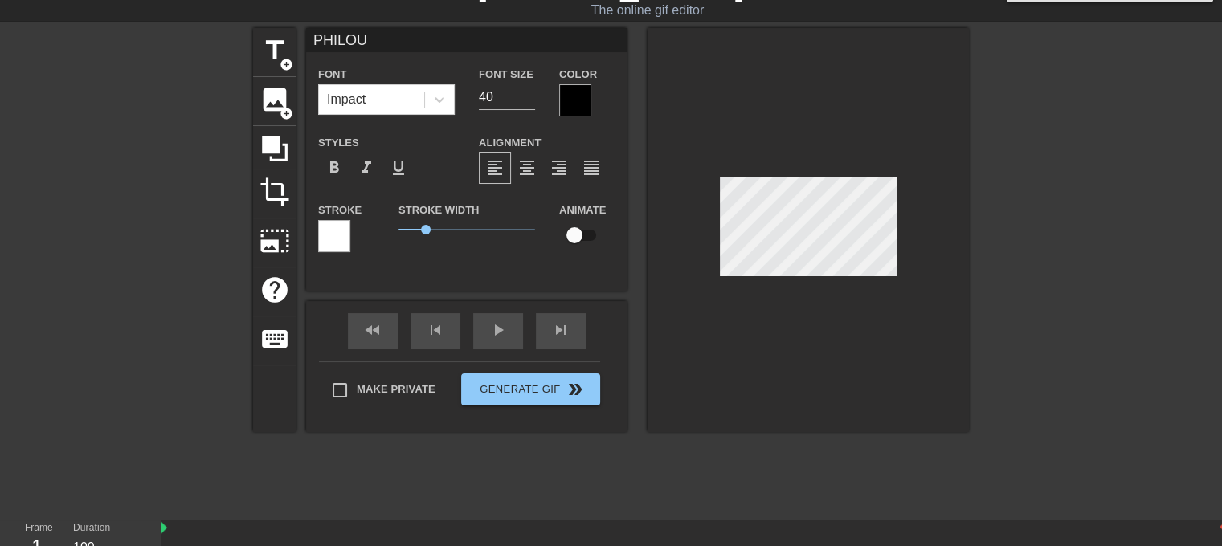
drag, startPoint x: 173, startPoint y: 481, endPoint x: 1159, endPoint y: 478, distance: 986.2
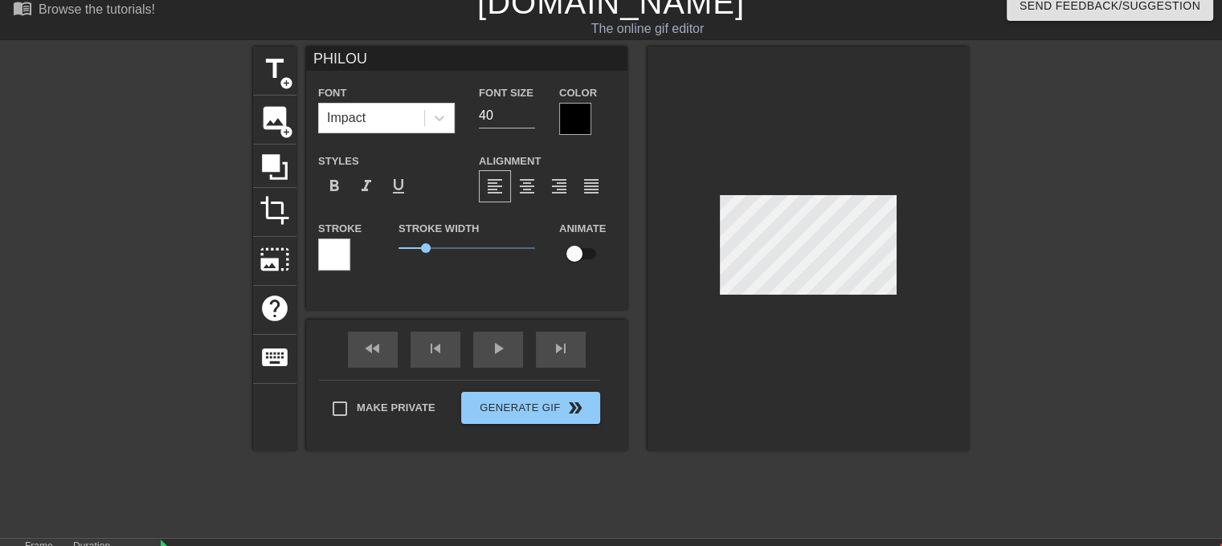
scroll to position [0, 0]
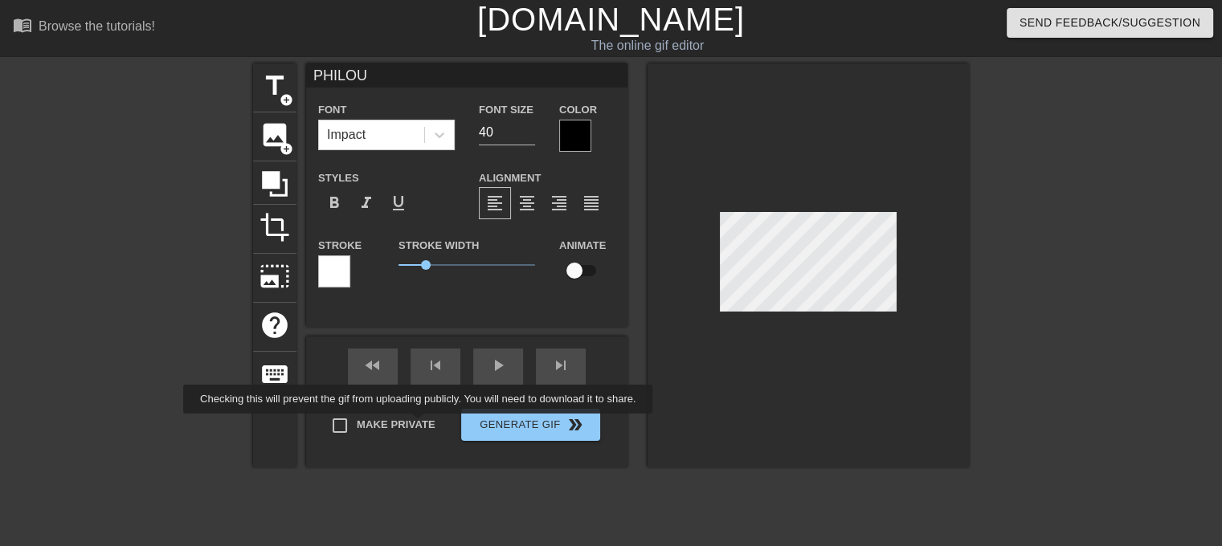
click at [394, 430] on label "Make Private" at bounding box center [379, 426] width 112 height 34
click at [357, 430] on input "Make Private" at bounding box center [340, 426] width 34 height 34
checkbox input "true"
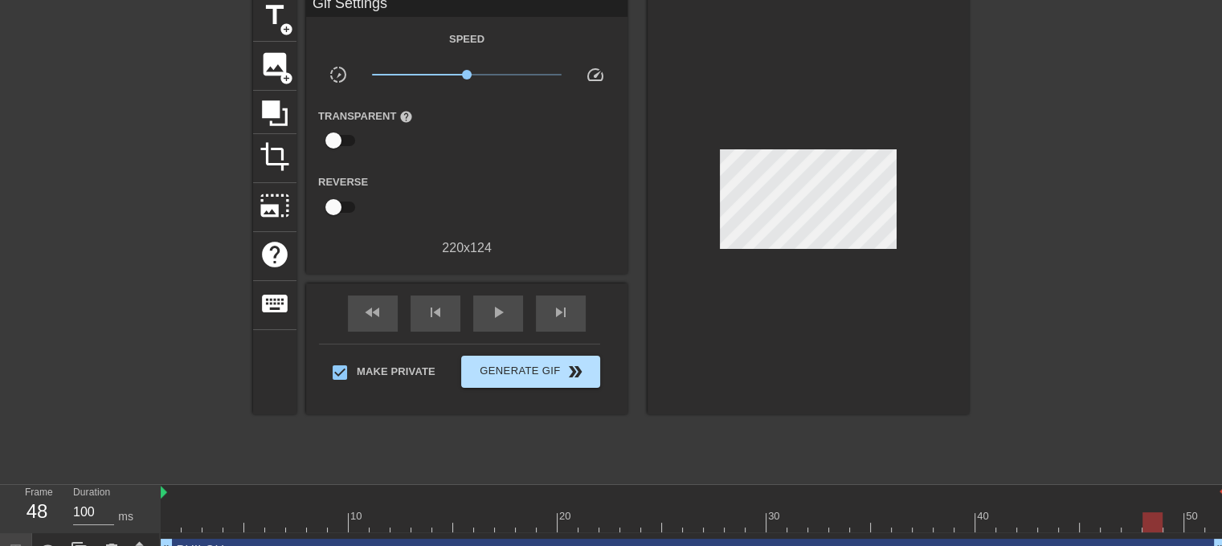
scroll to position [71, 0]
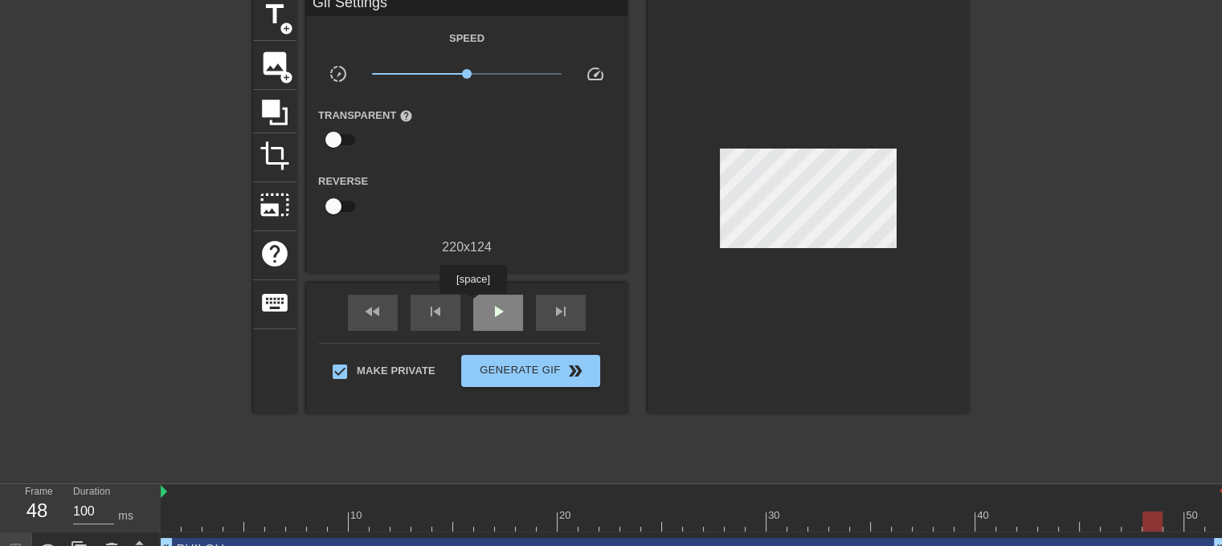
click at [473, 308] on div "play_arrow" at bounding box center [498, 313] width 50 height 36
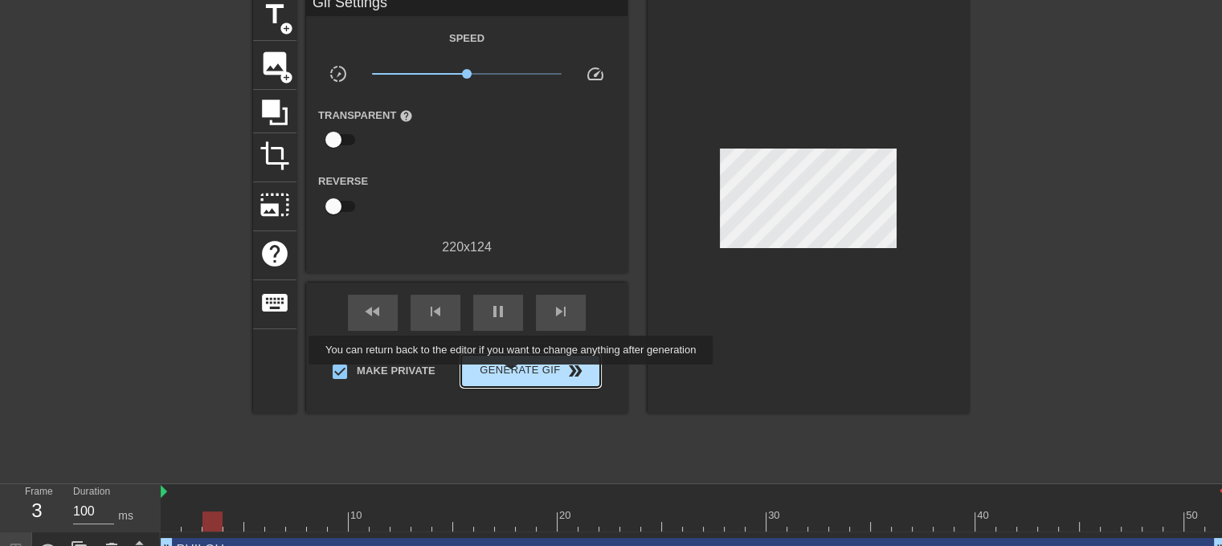
click at [512, 376] on span "Generate Gif double_arrow" at bounding box center [530, 370] width 126 height 19
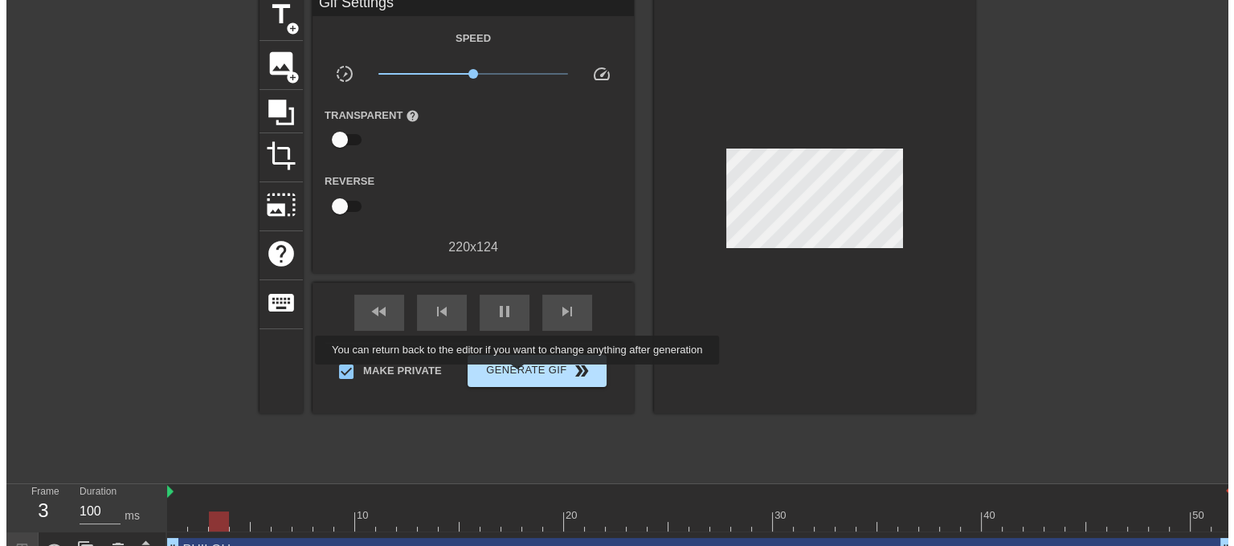
scroll to position [0, 0]
